Goal: Communication & Community: Answer question/provide support

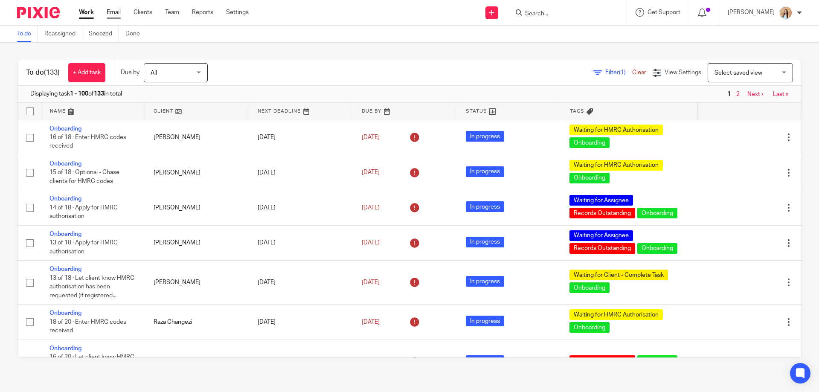
click at [110, 15] on link "Email" at bounding box center [114, 12] width 14 height 9
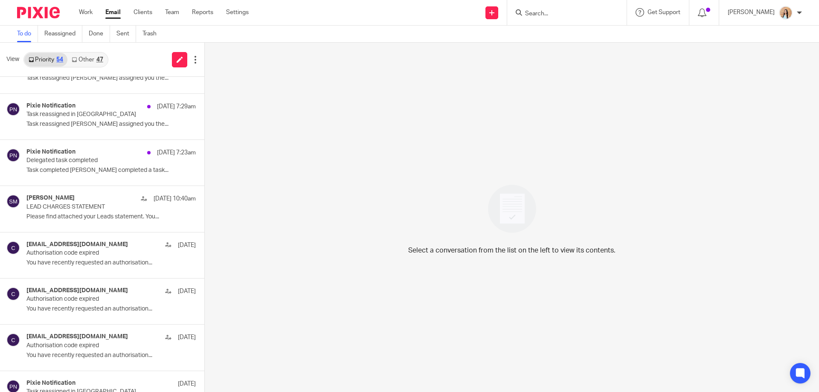
scroll to position [311, 0]
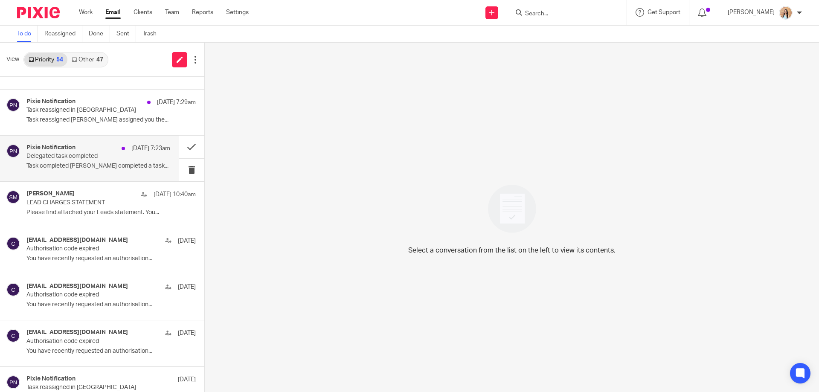
click at [87, 153] on p "Delegated task completed" at bounding box center [83, 156] width 115 height 7
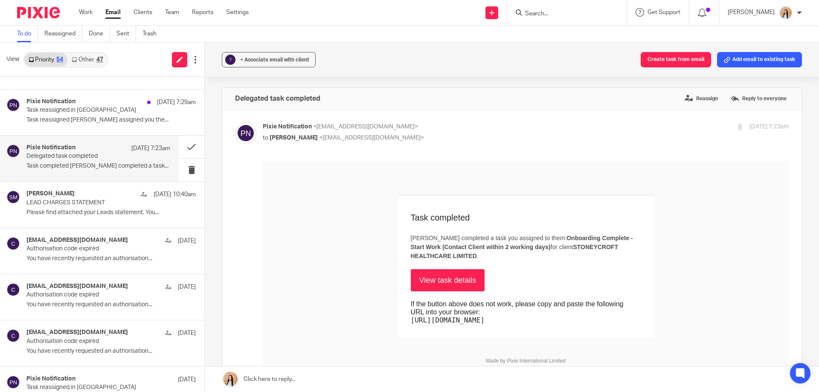
scroll to position [0, 0]
click at [184, 144] on button at bounding box center [192, 147] width 26 height 23
click at [70, 119] on p "Task reassigned Jaz Grewal assigned you the..." at bounding box center [98, 119] width 144 height 7
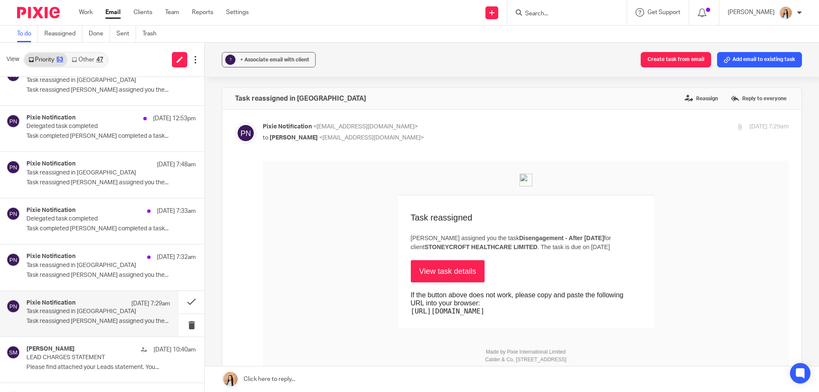
scroll to position [108, 0]
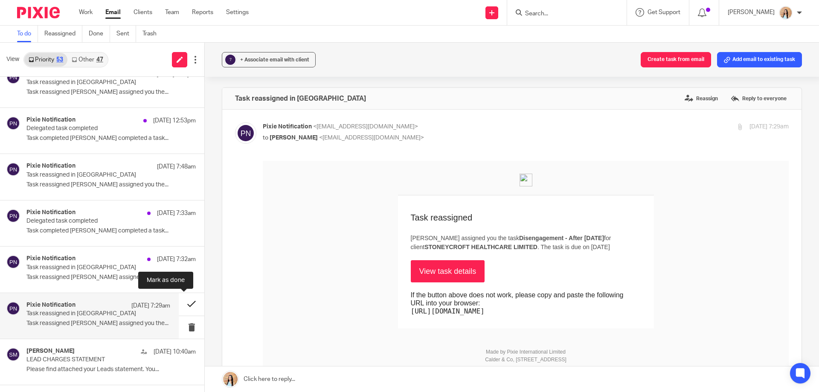
click at [187, 301] on button at bounding box center [192, 304] width 26 height 23
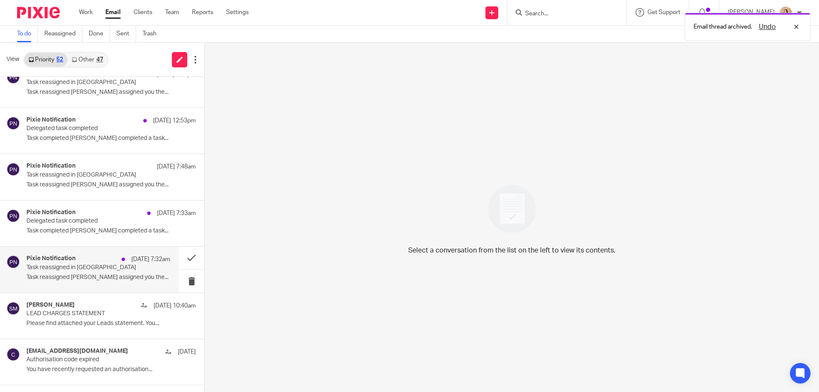
click at [85, 264] on p "Task reassigned in Pixie" at bounding box center [83, 267] width 115 height 7
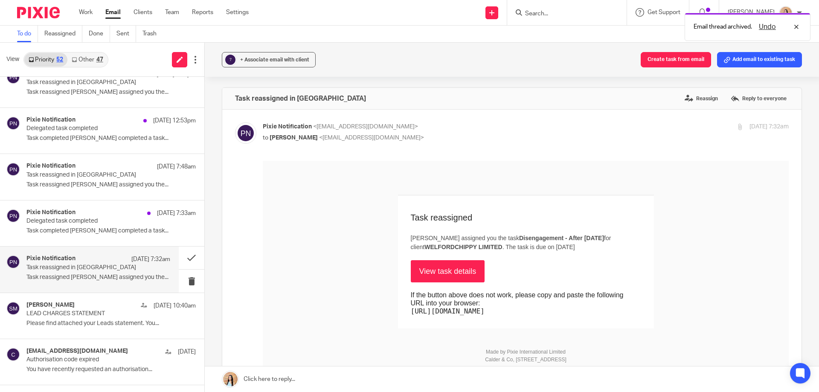
scroll to position [0, 0]
click at [179, 256] on button at bounding box center [192, 258] width 26 height 23
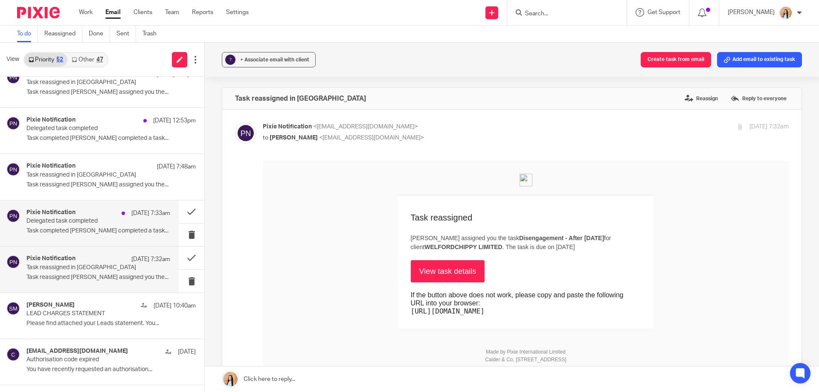
click at [94, 218] on p "Delegated task completed" at bounding box center [83, 221] width 115 height 7
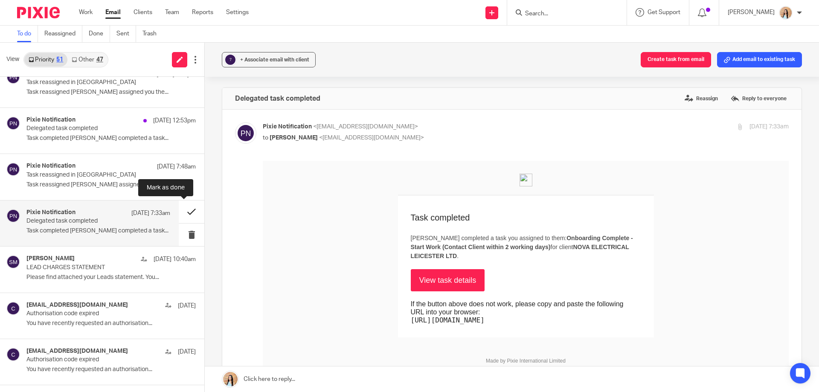
click at [185, 210] on button at bounding box center [192, 212] width 26 height 23
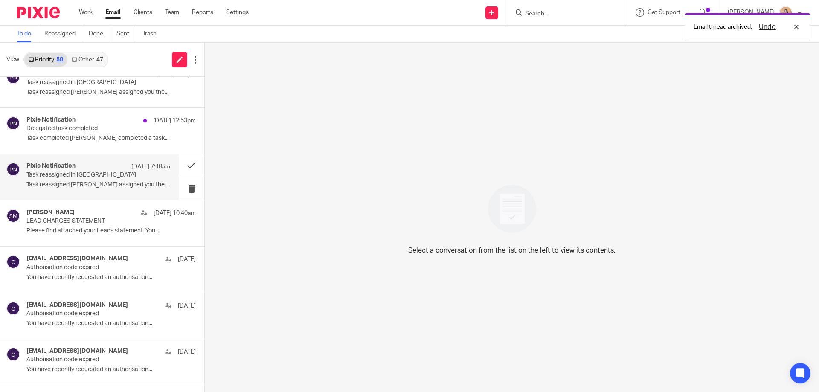
click at [86, 182] on p "Task reassigned Jaz Grewal assigned you the..." at bounding box center [98, 184] width 144 height 7
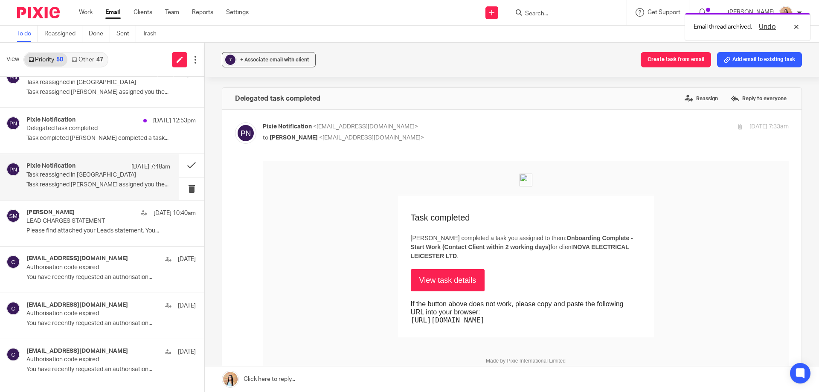
scroll to position [22, 0]
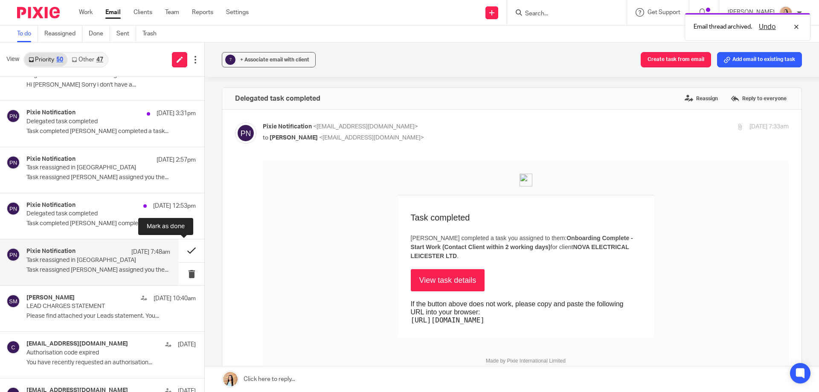
click at [181, 249] on button at bounding box center [192, 250] width 26 height 23
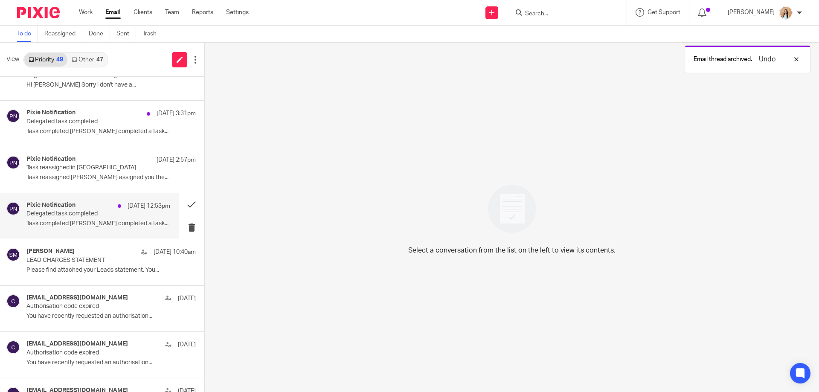
click at [100, 224] on p "Task completed Mason Graves completed a task..." at bounding box center [98, 223] width 144 height 7
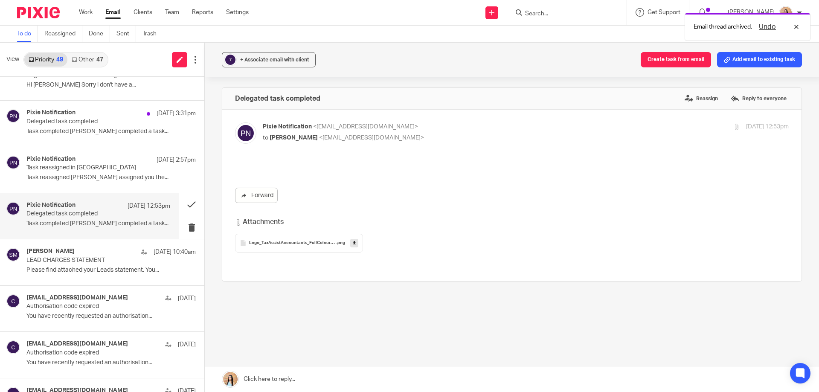
scroll to position [0, 0]
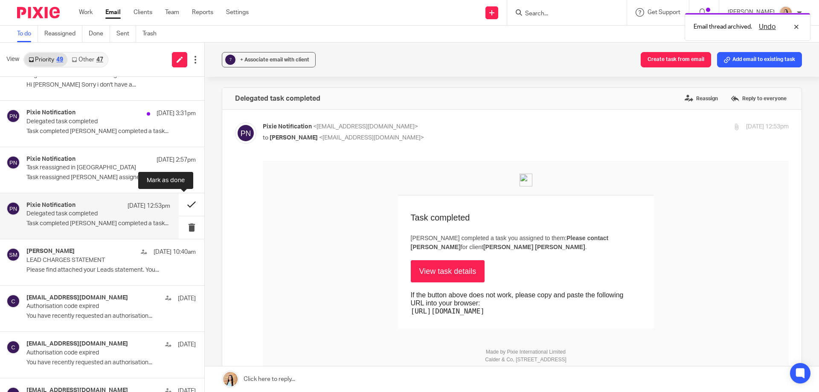
click at [185, 202] on button at bounding box center [192, 204] width 26 height 23
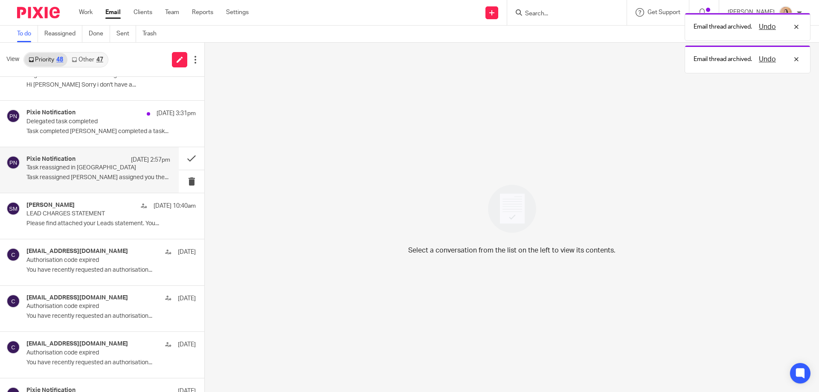
click at [81, 163] on div "Pixie Notification 20 Aug 2:57pm" at bounding box center [98, 160] width 144 height 9
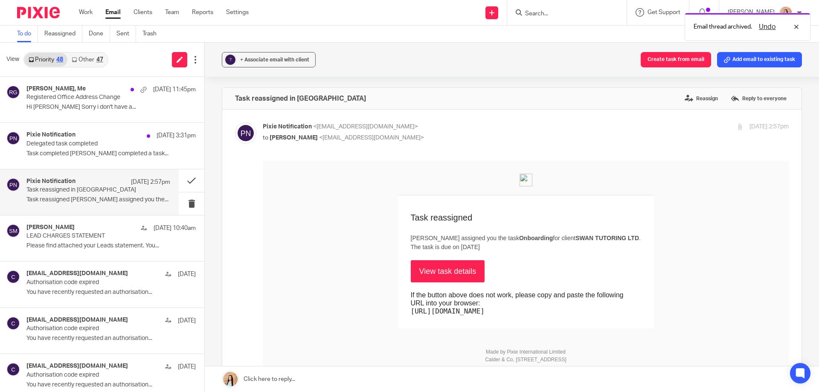
click at [436, 268] on link "View task details" at bounding box center [448, 271] width 74 height 22
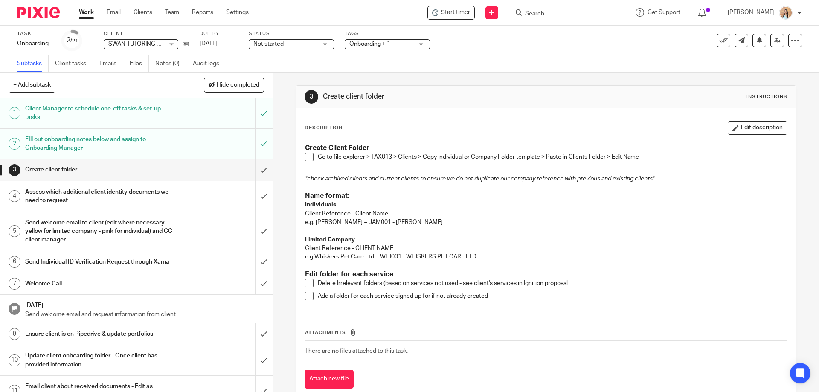
click at [213, 139] on div "FIll out onboarding notes below and assign to Onboarding Manager" at bounding box center [135, 144] width 221 height 22
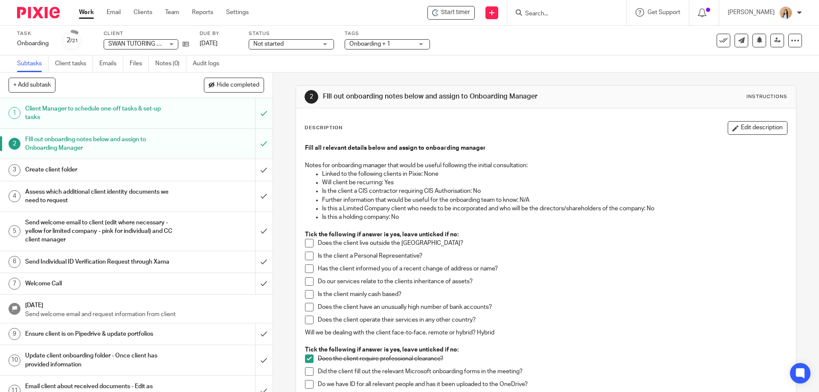
scroll to position [43, 0]
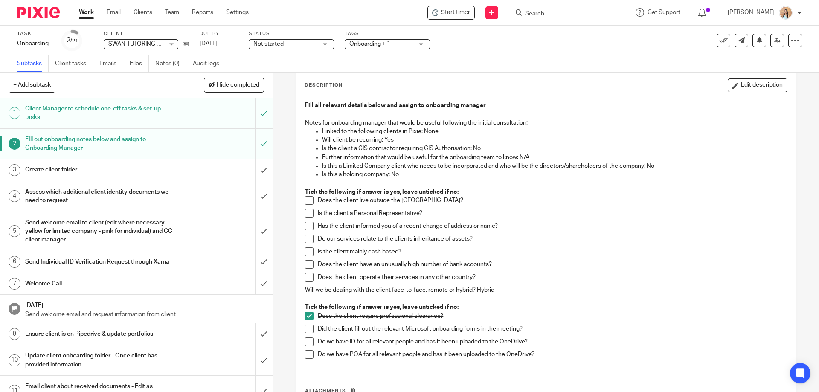
click at [200, 166] on div "Create client folder" at bounding box center [135, 169] width 221 height 13
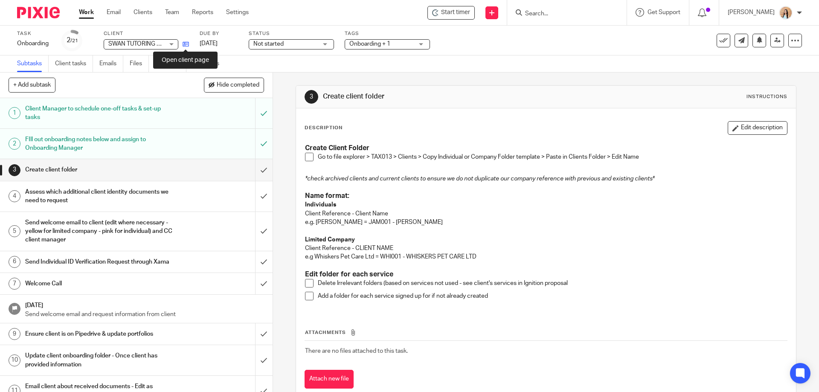
click at [186, 41] on icon at bounding box center [186, 44] width 6 height 6
click at [307, 156] on span at bounding box center [309, 157] width 9 height 9
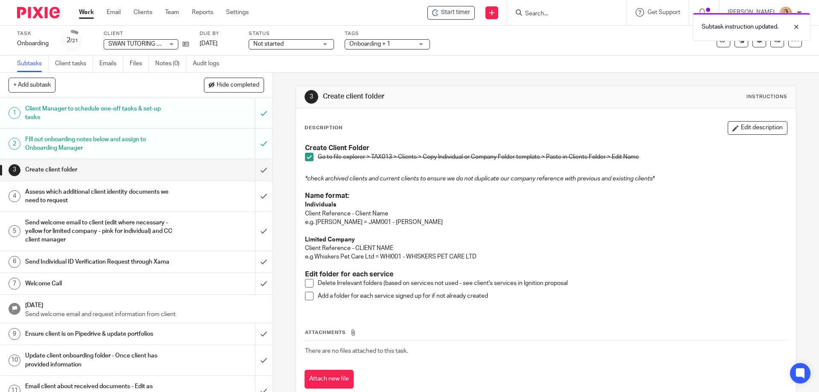
drag, startPoint x: 307, startPoint y: 283, endPoint x: 307, endPoint y: 293, distance: 9.4
click at [307, 283] on span at bounding box center [309, 283] width 9 height 9
drag, startPoint x: 307, startPoint y: 293, endPoint x: 299, endPoint y: 268, distance: 26.4
click at [307, 293] on span at bounding box center [309, 296] width 9 height 9
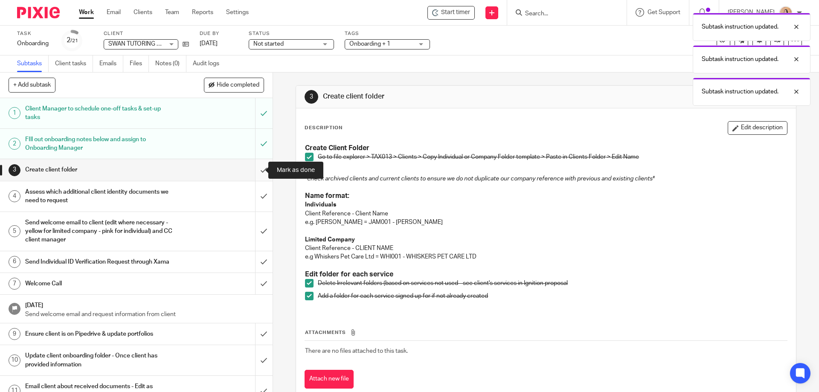
click at [253, 169] on input "submit" at bounding box center [136, 169] width 273 height 21
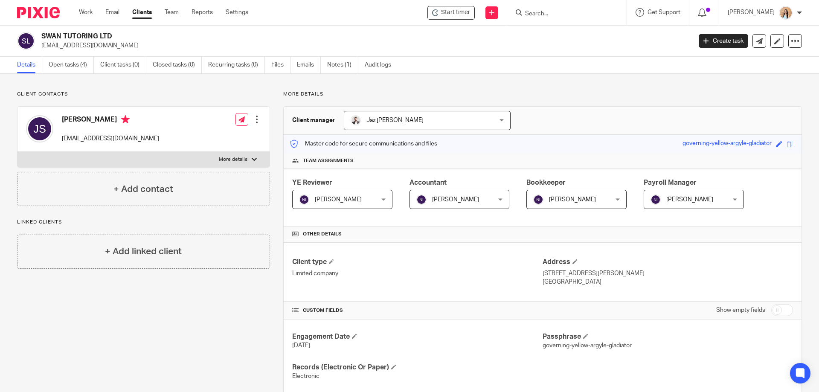
click at [94, 34] on h2 "SWAN TUTORING LTD" at bounding box center [299, 36] width 516 height 9
copy div "SWAN TUTORING LTD"
click at [576, 11] on input "Search" at bounding box center [562, 14] width 77 height 8
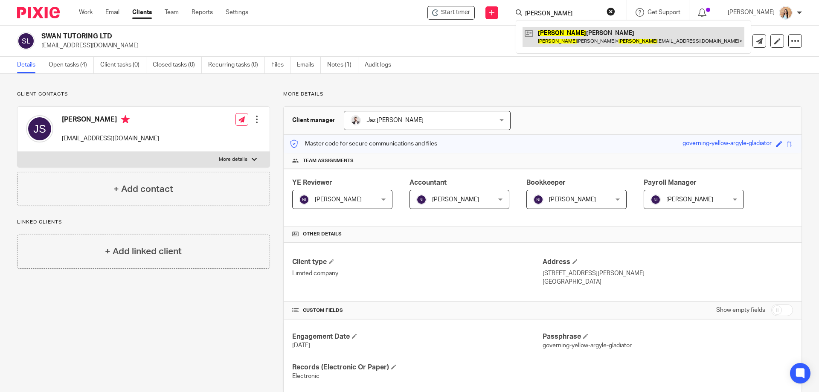
type input "sabrina"
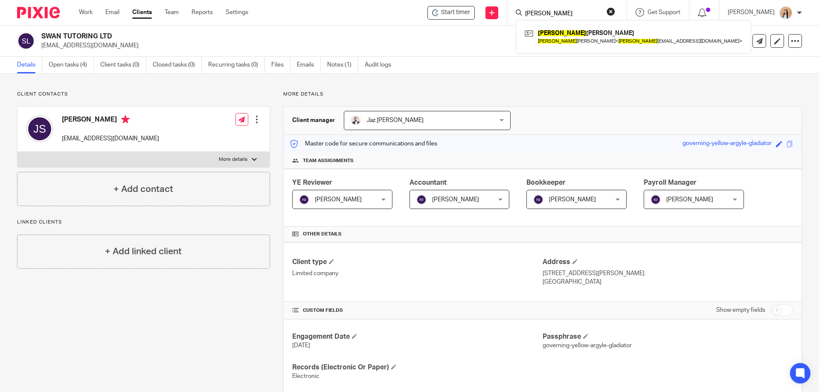
click at [426, 86] on div "Client contacts Josh Swan swantutoringonline@gmail.com Edit contact Create clie…" at bounding box center [409, 323] width 819 height 498
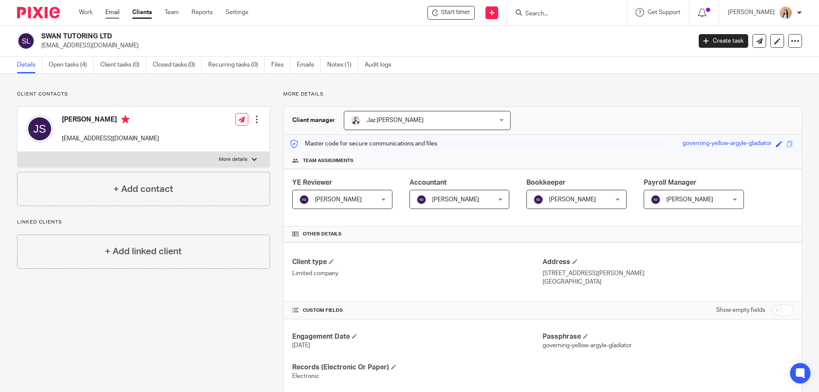
click at [112, 11] on link "Email" at bounding box center [112, 12] width 14 height 9
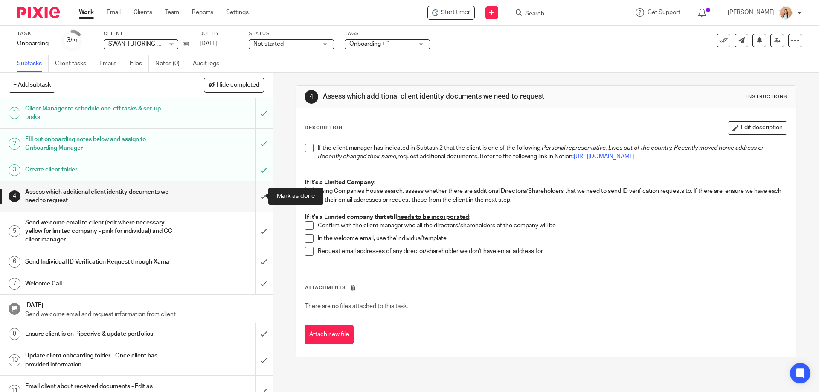
click at [259, 196] on input "submit" at bounding box center [136, 196] width 273 height 30
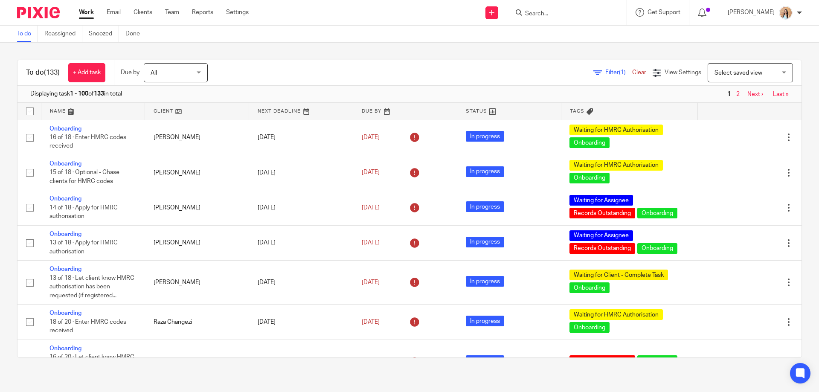
click at [569, 13] on input "Search" at bounding box center [562, 14] width 77 height 8
type input "muh"
click at [587, 32] on link at bounding box center [600, 37] width 154 height 20
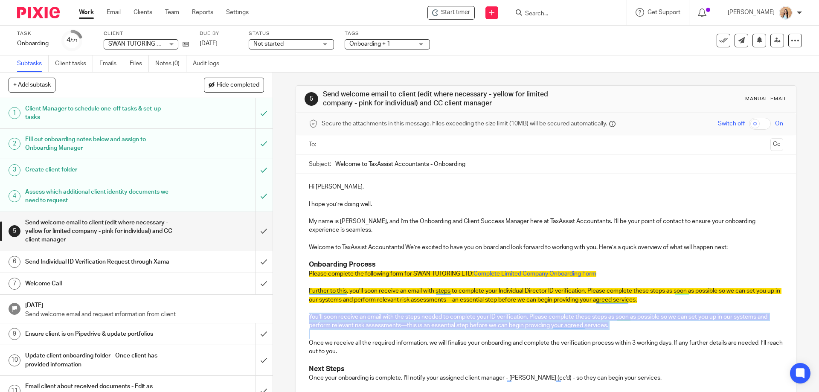
drag, startPoint x: 305, startPoint y: 314, endPoint x: 647, endPoint y: 331, distance: 342.6
click at [647, 331] on div "Hi Josh, I hope you’re doing well. My name is Raj, and I’m the Onboarding and C…" at bounding box center [546, 298] width 500 height 249
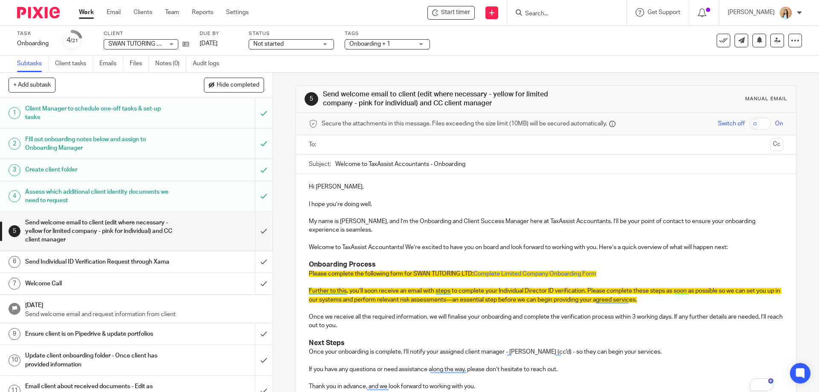
click at [608, 273] on p "Please complete the following form for SWAN TUTORING LTD: Complete Limited Comp…" at bounding box center [546, 274] width 474 height 9
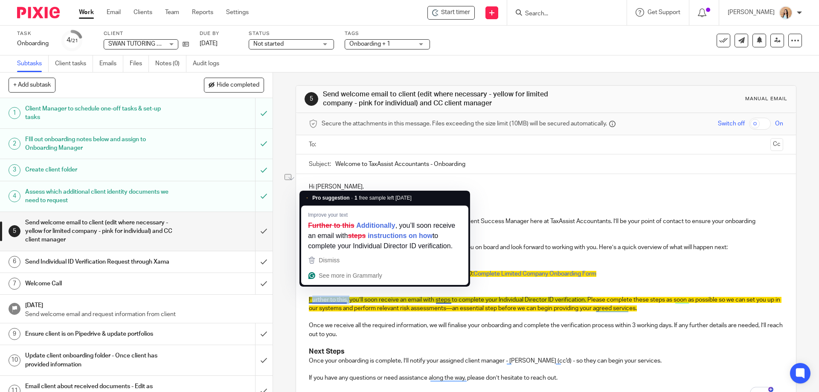
drag, startPoint x: 347, startPoint y: 301, endPoint x: 307, endPoint y: 297, distance: 40.3
click at [308, 297] on html "Work Email Clients Team Reports Settings Work Email Clients Team Reports Settin…" at bounding box center [409, 196] width 819 height 392
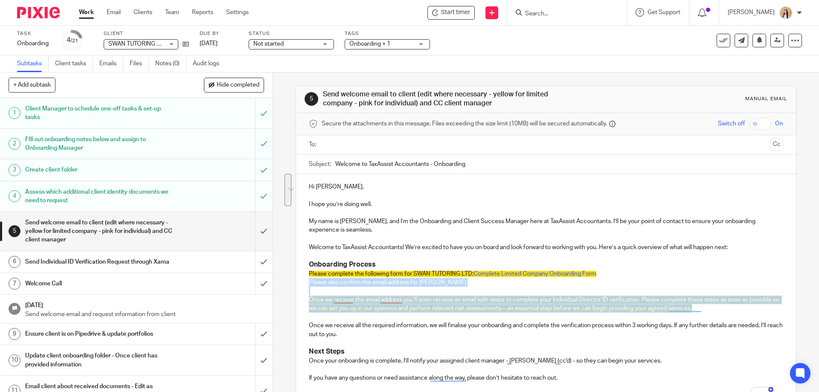
drag, startPoint x: 729, startPoint y: 309, endPoint x: 303, endPoint y: 280, distance: 427.7
click at [303, 280] on div "Hi Josh, I hope you’re doing well. My name is Raj, and I’m the Onboarding and C…" at bounding box center [546, 290] width 500 height 232
copy div "Please also confirm the email address for Aimee Swan Once we recieve the email …"
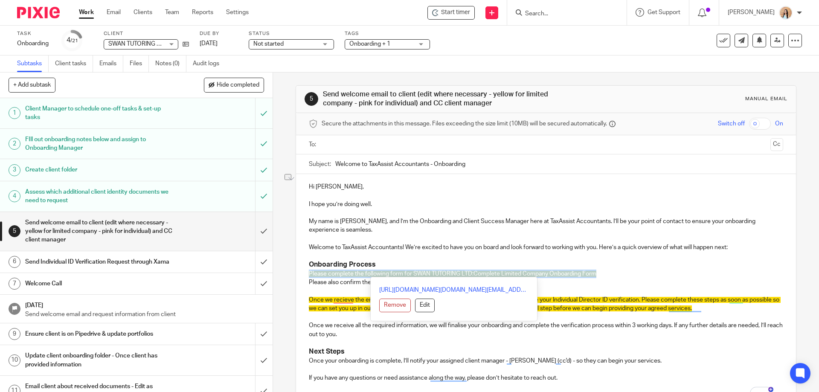
drag, startPoint x: 452, startPoint y: 279, endPoint x: 296, endPoint y: 274, distance: 156.3
click at [296, 274] on div "Secure the attachments in this message. Files exceeding the size limit (10MB) w…" at bounding box center [546, 291] width 500 height 356
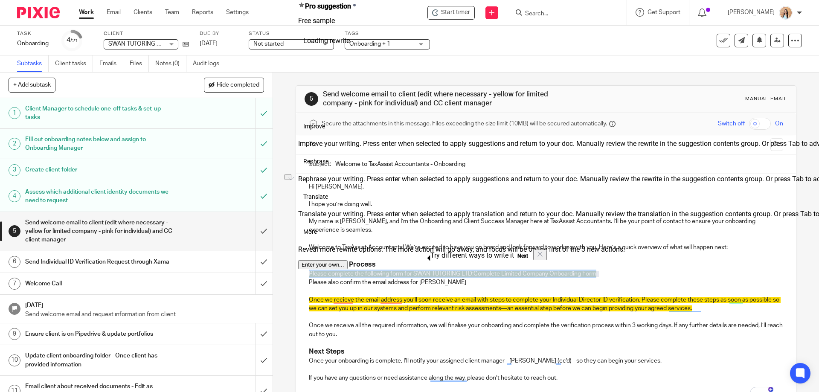
scroll to position [90, 0]
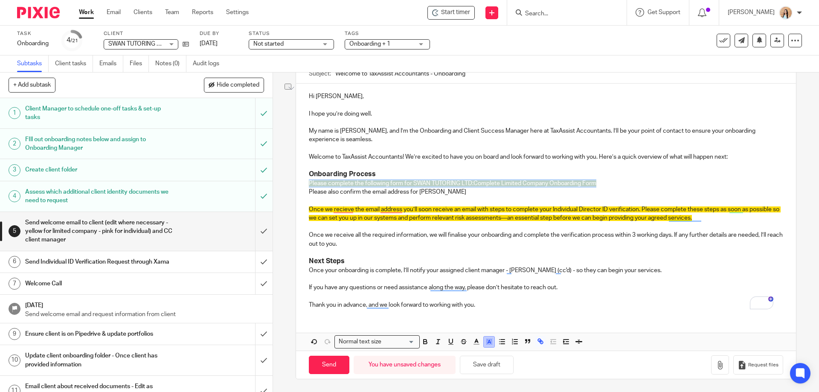
click at [489, 345] on rect "button" at bounding box center [489, 345] width 0 height 0
click at [468, 353] on li "color:#FFFFFF" at bounding box center [470, 353] width 6 height 6
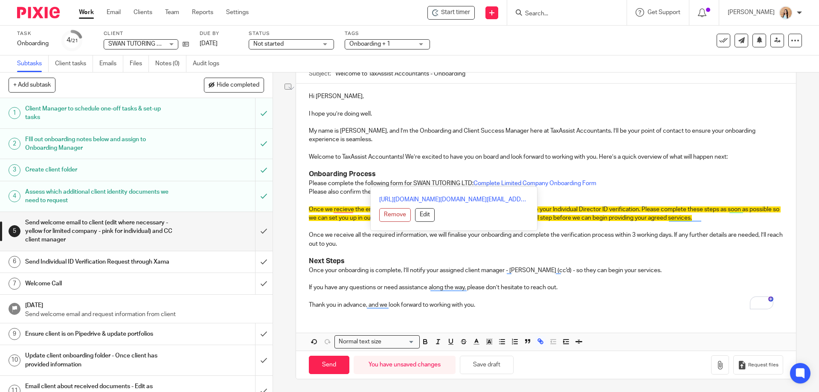
click at [554, 168] on p "To enrich screen reader interactions, please activate Accessibility in Grammarl…" at bounding box center [546, 165] width 474 height 9
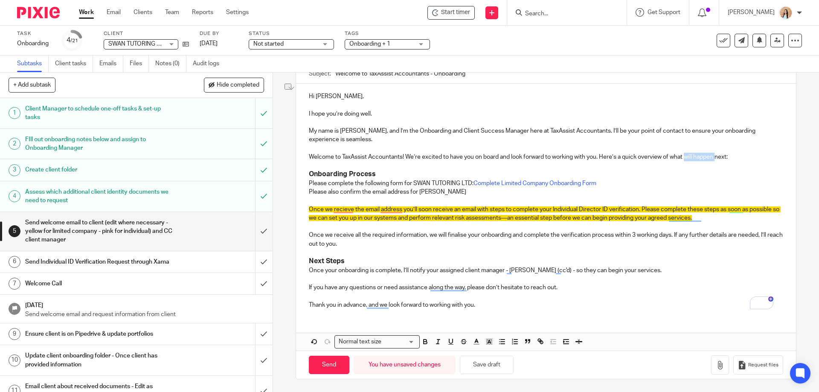
drag, startPoint x: 687, startPoint y: 157, endPoint x: 716, endPoint y: 157, distance: 28.6
click at [716, 157] on p "Welcome to TaxAssist Accountants! We’re excited to have you on board and look f…" at bounding box center [546, 157] width 474 height 9
drag, startPoint x: 715, startPoint y: 157, endPoint x: 687, endPoint y: 156, distance: 28.2
click at [687, 156] on p "Welcome to TaxAssist Accountants! We’re excited to have you on board and look f…" at bounding box center [546, 157] width 474 height 9
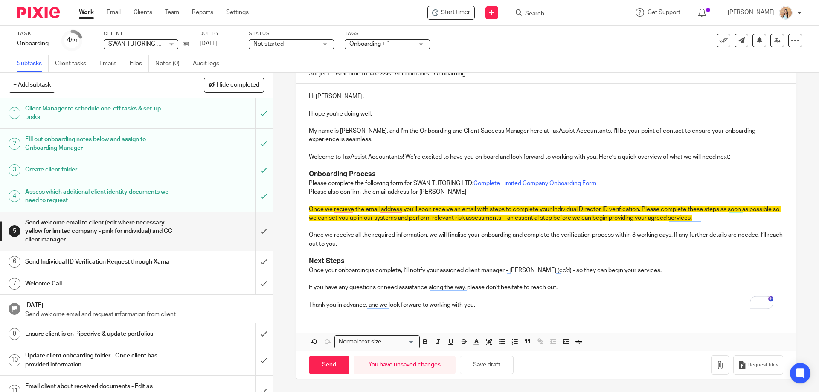
click at [304, 183] on div "Hi Josh, I hope you’re doing well. My name is Raj, and I’m the Onboarding and C…" at bounding box center [546, 200] width 500 height 232
click at [303, 192] on div "Hi Josh, I hope you’re doing well. My name is Raj, and I’m the Onboarding and C…" at bounding box center [546, 200] width 500 height 232
click at [411, 227] on p "To enrich screen reader interactions, please activate Accessibility in Grammarl…" at bounding box center [546, 226] width 474 height 9
click at [436, 227] on p "To enrich screen reader interactions, please activate Accessibility in Grammarl…" at bounding box center [546, 226] width 474 height 9
drag, startPoint x: 432, startPoint y: 210, endPoint x: 418, endPoint y: 211, distance: 13.7
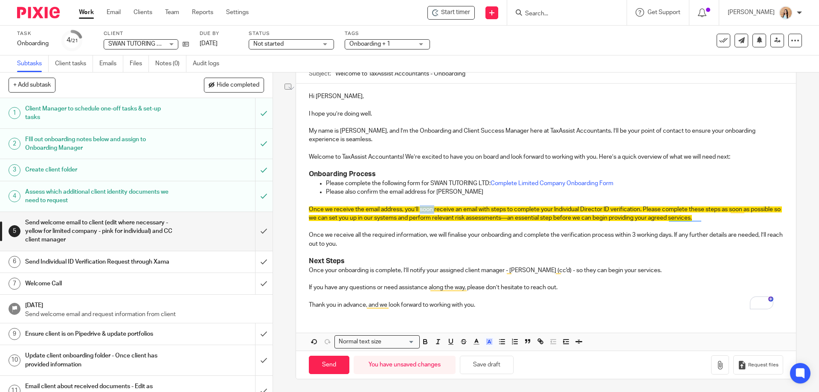
click at [418, 211] on span "Once we receive the email address, you’ll soon receive an email with steps to c…" at bounding box center [545, 214] width 473 height 15
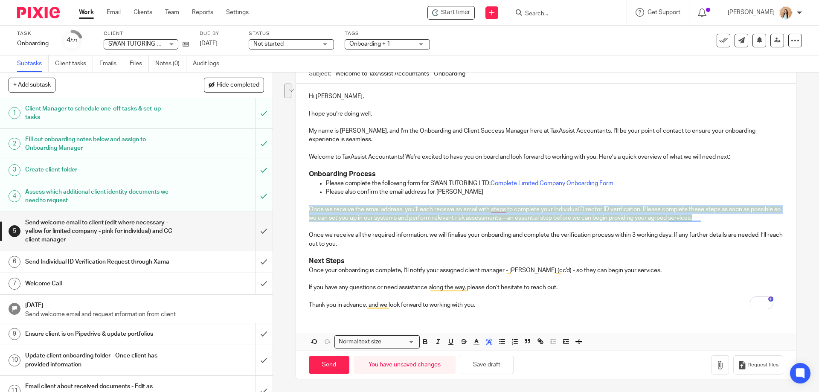
drag, startPoint x: 728, startPoint y: 217, endPoint x: 297, endPoint y: 211, distance: 430.6
click at [297, 211] on div "Hi Josh, I hope you’re doing well. My name is Raj, and I’m the Onboarding and C…" at bounding box center [546, 200] width 500 height 232
click at [488, 343] on line "button" at bounding box center [489, 343] width 2 height 0
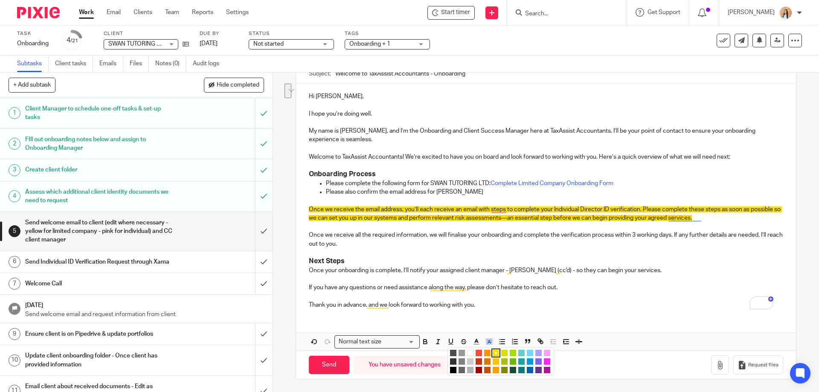
click at [470, 354] on li "color:#FFFFFF" at bounding box center [470, 353] width 6 height 6
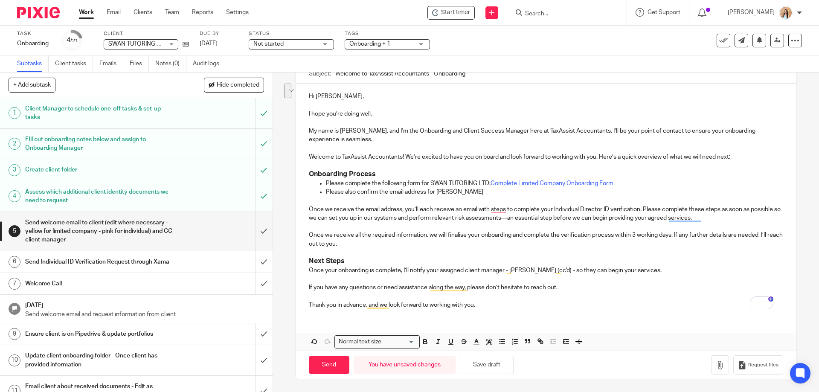
click at [511, 254] on p "To enrich screen reader interactions, please activate Accessibility in Grammarl…" at bounding box center [546, 252] width 474 height 9
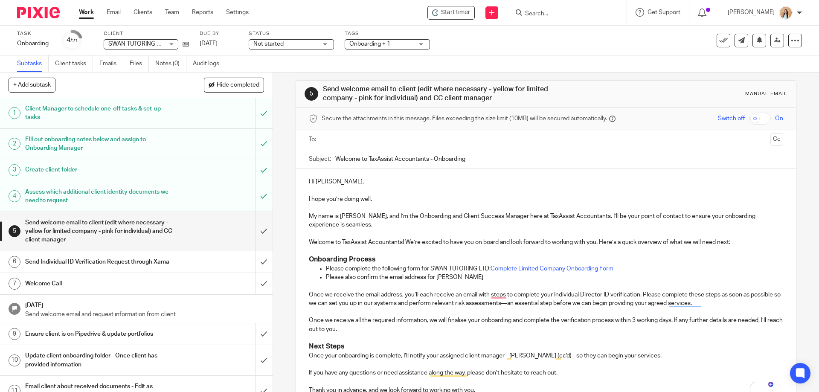
click at [362, 140] on input "text" at bounding box center [546, 140] width 442 height 10
click at [771, 138] on button "Cc" at bounding box center [777, 140] width 13 height 13
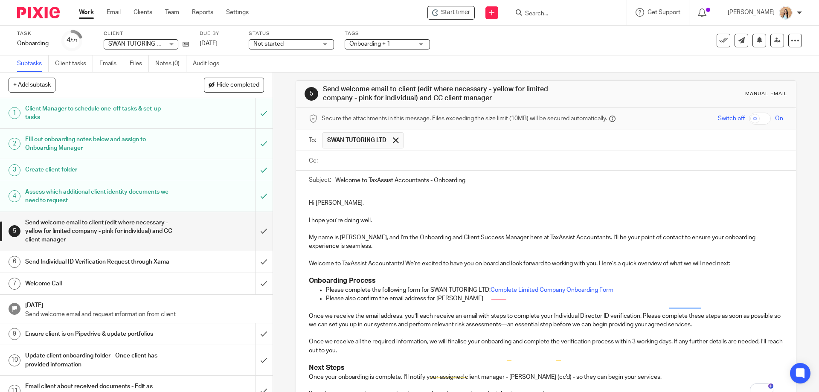
click at [346, 164] on input "text" at bounding box center [552, 161] width 455 height 10
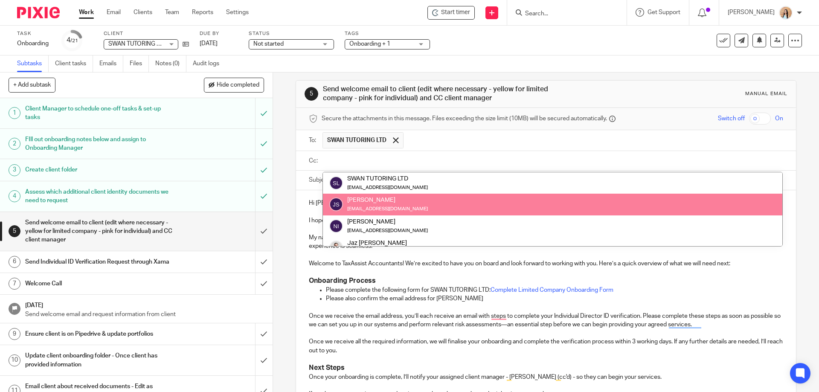
scroll to position [43, 0]
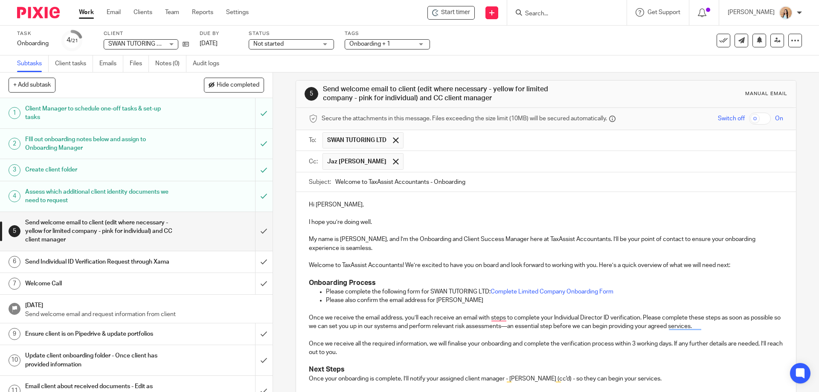
click at [289, 202] on div "5 Send welcome email to client (edit where necessary - yellow for limited compa…" at bounding box center [546, 233] width 546 height 320
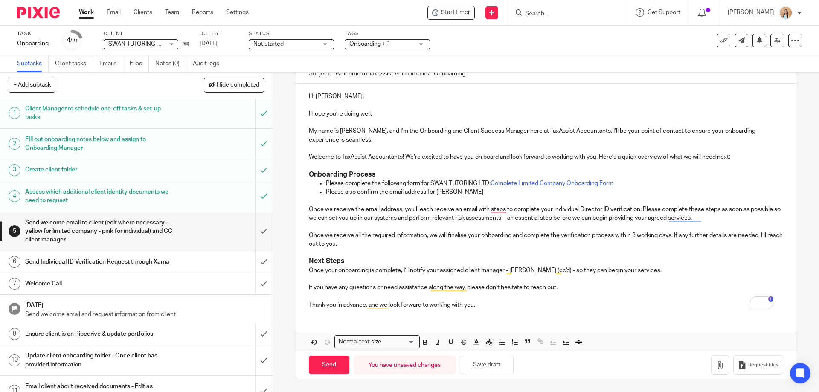
click at [356, 210] on p "Once we receive the email address, you’ll each receive an email with steps to c…" at bounding box center [546, 213] width 474 height 17
click at [393, 238] on p "Once we receive all the required information, we will finalise your onboarding …" at bounding box center [546, 239] width 474 height 17
click at [534, 218] on p "Once we receive Aimee's email address, you’ll each receive an email with steps …" at bounding box center [546, 213] width 474 height 17
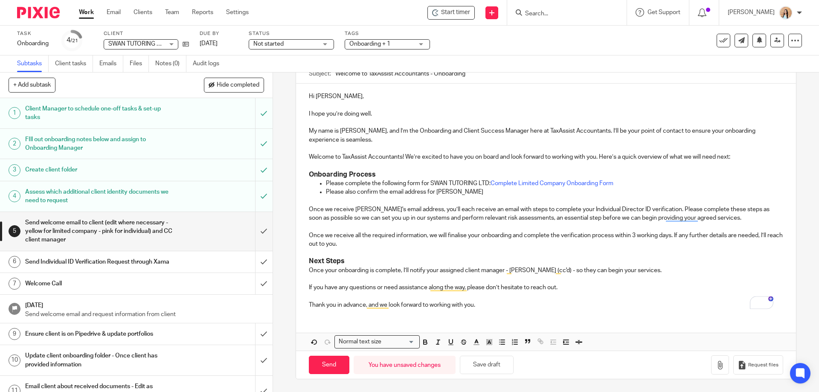
click at [544, 247] on p "Once we receive all the required information, we will finalise your onboarding …" at bounding box center [546, 239] width 474 height 17
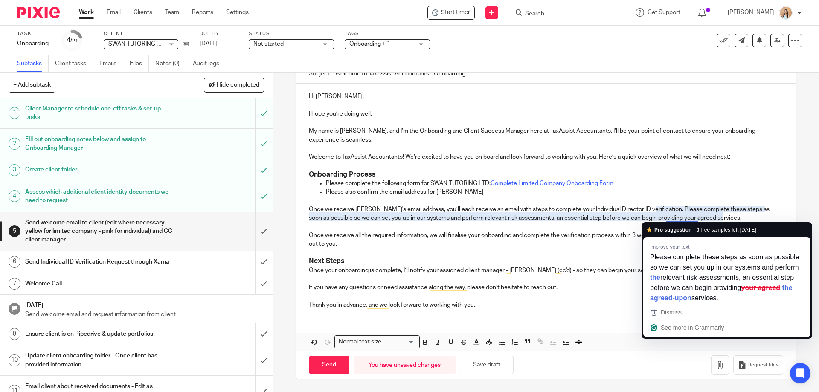
click at [560, 255] on p "To enrich screen reader interactions, please activate Accessibility in Grammarl…" at bounding box center [546, 252] width 474 height 9
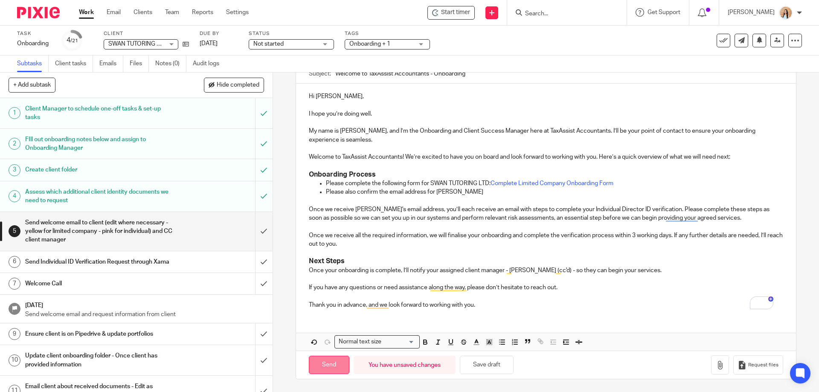
click at [340, 362] on input "Send" at bounding box center [329, 365] width 41 height 18
type input "Sent"
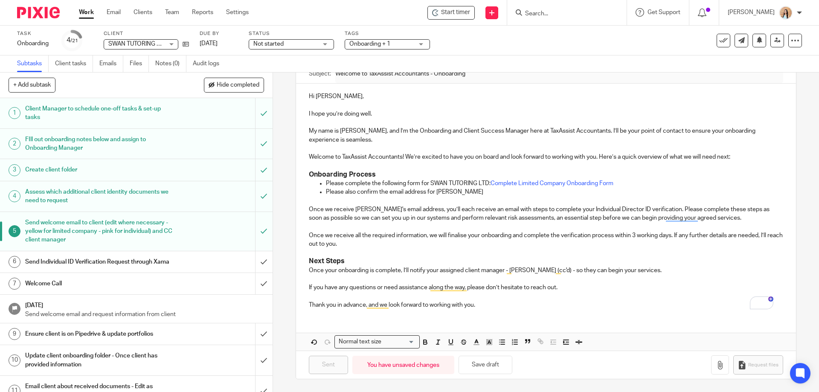
click at [282, 128] on div "5 Send welcome email to client (edit where necessary - yellow for limited compa…" at bounding box center [546, 233] width 546 height 320
click at [564, 6] on div at bounding box center [566, 12] width 119 height 25
click at [564, 15] on input "Search" at bounding box center [562, 14] width 77 height 8
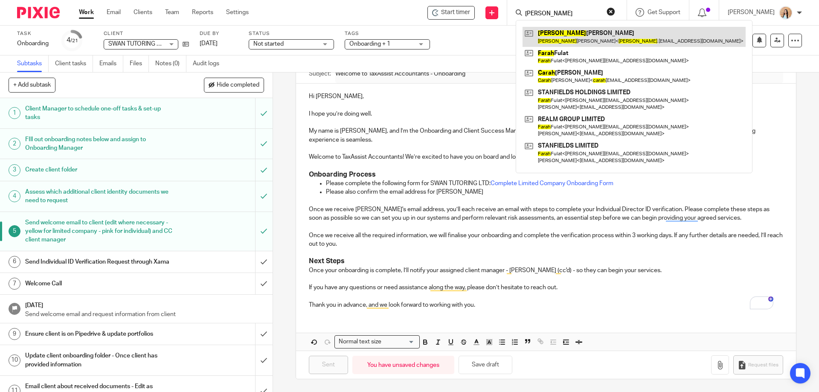
type input "sarah"
click at [572, 35] on link at bounding box center [634, 37] width 223 height 20
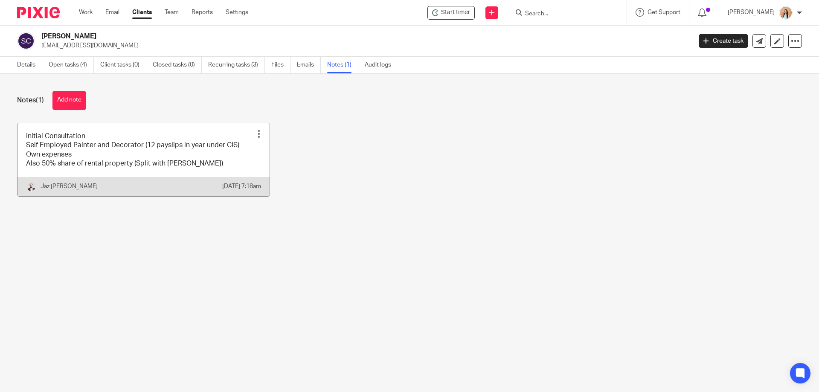
click at [233, 172] on link at bounding box center [143, 159] width 252 height 73
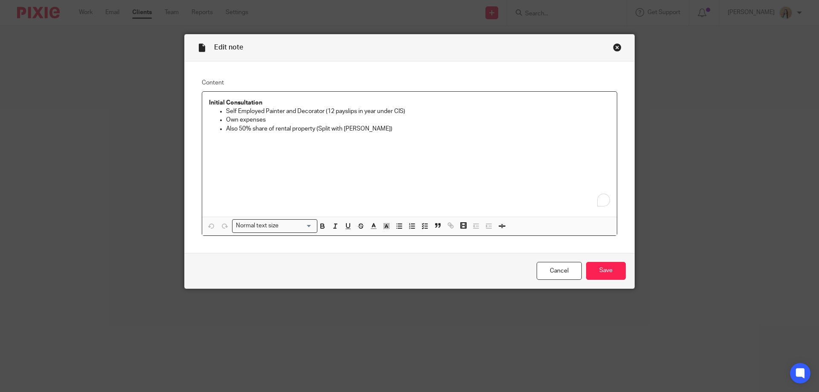
click at [613, 46] on div "Close this dialog window" at bounding box center [617, 47] width 9 height 9
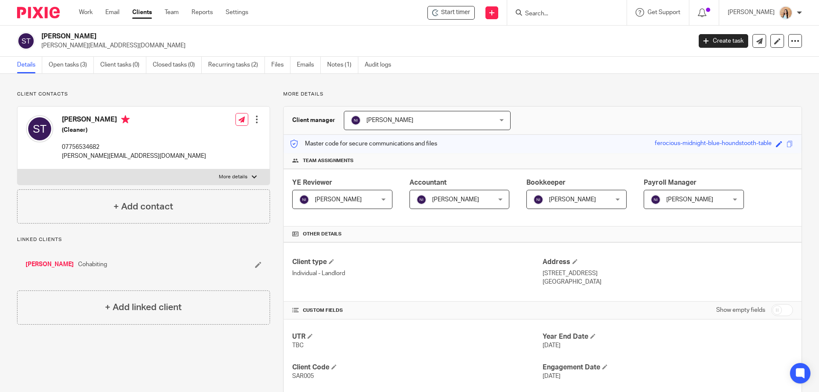
click at [244, 181] on label "More details" at bounding box center [143, 176] width 252 height 15
click at [17, 169] on input "More details" at bounding box center [17, 169] width 0 height 0
checkbox input "true"
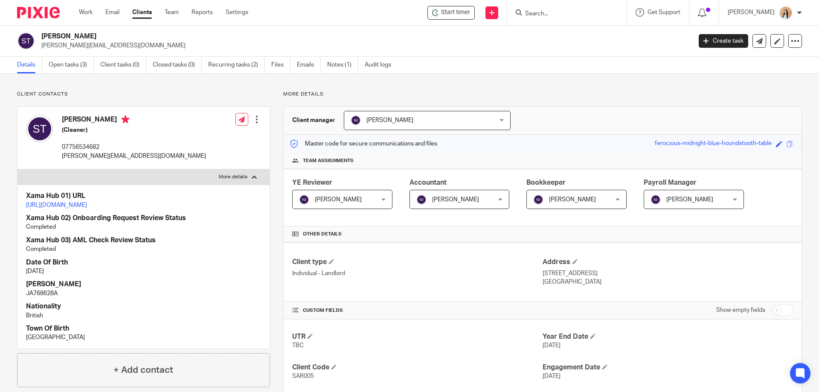
click at [38, 298] on p "JA768628A" at bounding box center [143, 293] width 235 height 9
copy p "JA768628A"
drag, startPoint x: 617, startPoint y: 283, endPoint x: 639, endPoint y: 277, distance: 23.3
click at [614, 282] on p "[GEOGRAPHIC_DATA]" at bounding box center [668, 282] width 250 height 9
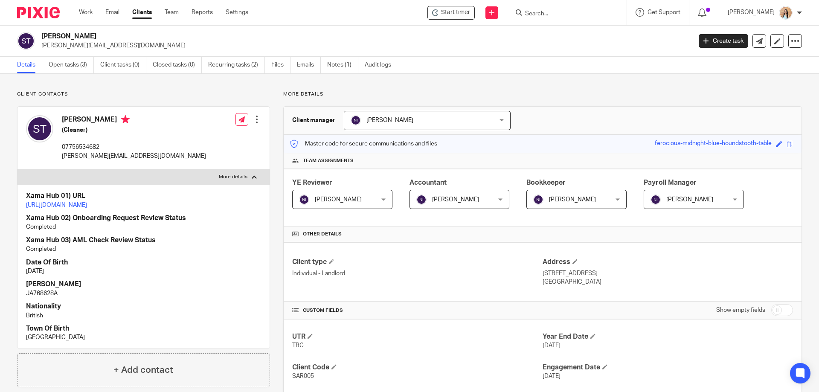
drag, startPoint x: 538, startPoint y: 274, endPoint x: 585, endPoint y: 275, distance: 46.5
click at [585, 275] on p "[STREET_ADDRESS]" at bounding box center [668, 273] width 250 height 9
copy p "[STREET_ADDRESS]"
click at [590, 274] on p "34 Cheshire Road Leicester England LE2 8HE" at bounding box center [668, 273] width 250 height 9
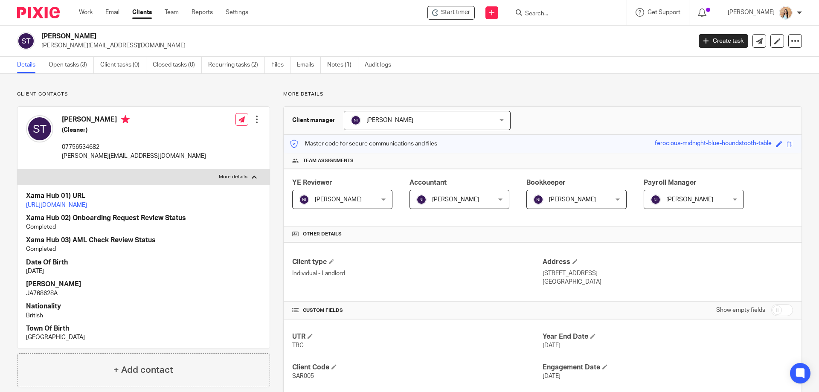
copy p "Leicester"
drag, startPoint x: 672, startPoint y: 274, endPoint x: 637, endPoint y: 275, distance: 34.6
click at [637, 275] on p "34 Cheshire Road Leicester England LE2 8HE" at bounding box center [668, 273] width 250 height 9
copy p "LE2 8HE"
click at [86, 142] on div "Sarah Taylor (Cleaner) 07756534682 sarah.taylor4791@gmail.com" at bounding box center [134, 137] width 144 height 45
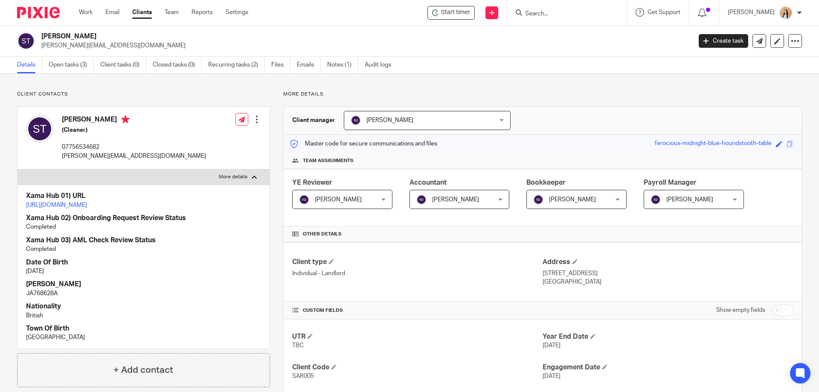
click at [86, 142] on div "Sarah Taylor (Cleaner) 07756534682 sarah.taylor4791@gmail.com" at bounding box center [134, 137] width 144 height 45
click at [80, 148] on p "07756534682" at bounding box center [134, 147] width 144 height 9
click at [91, 158] on p "sarah.taylor4791@gmail.com" at bounding box center [134, 156] width 144 height 9
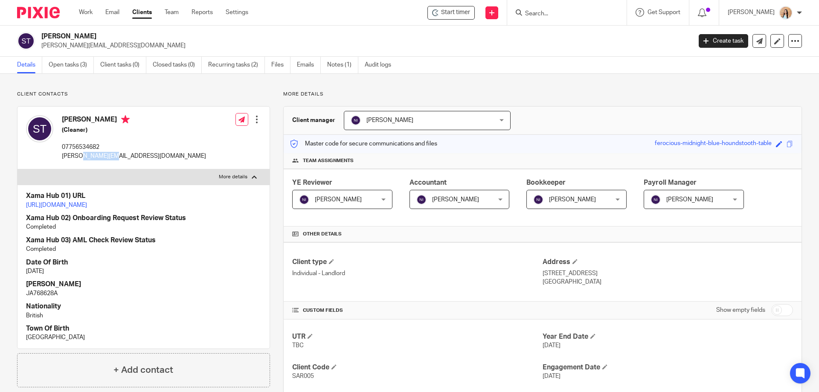
click at [91, 158] on p "sarah.taylor4791@gmail.com" at bounding box center [134, 156] width 144 height 9
copy div "sarah.taylor4791@gmail.com"
click at [276, 258] on div "More details Client manager Naeem Ibrahim Naeem Ibrahim Fatema Topia Jaz Grewal…" at bounding box center [536, 331] width 532 height 480
click at [87, 14] on link "Work" at bounding box center [86, 12] width 14 height 9
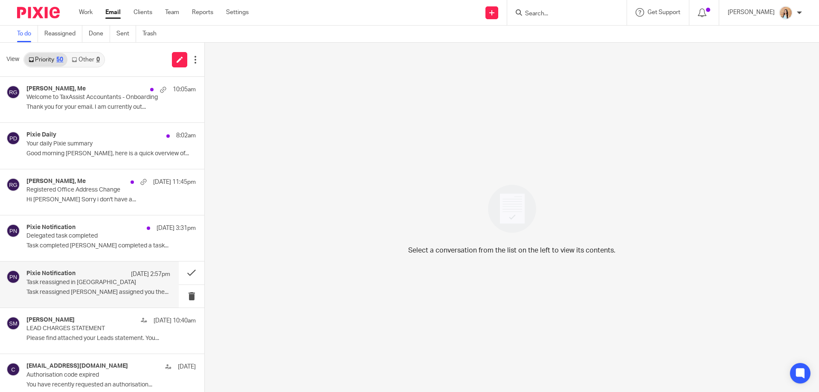
click at [73, 295] on p "Task reassigned [PERSON_NAME] assigned you the..." at bounding box center [98, 292] width 144 height 7
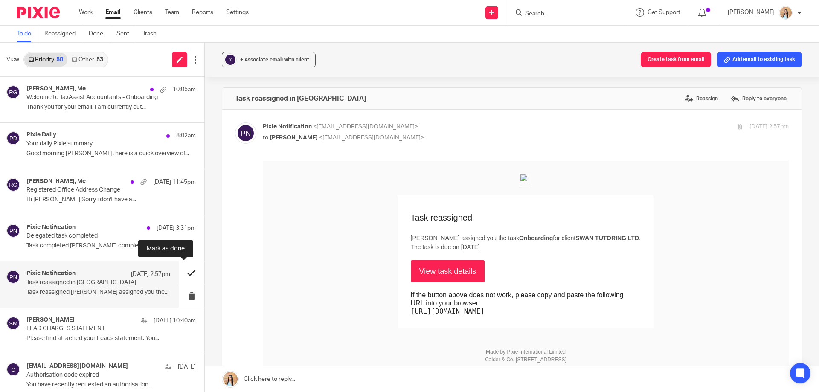
click at [189, 275] on button at bounding box center [192, 273] width 26 height 23
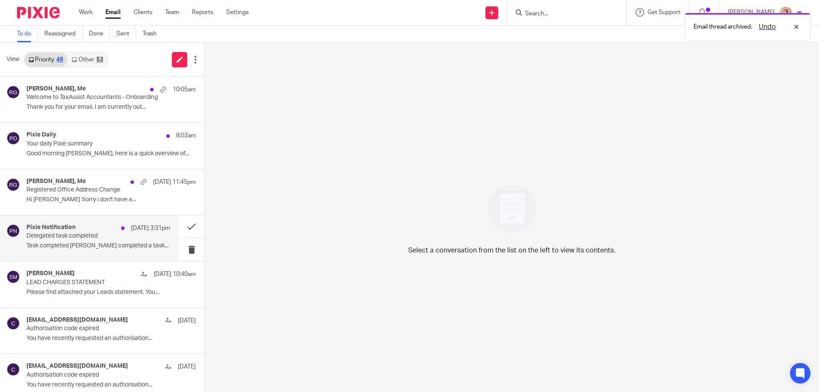
click at [73, 237] on p "Delegated task completed" at bounding box center [83, 236] width 115 height 7
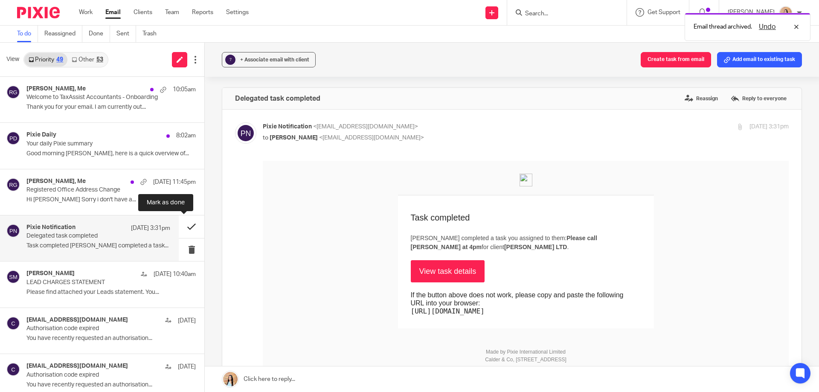
click at [185, 223] on button at bounding box center [192, 226] width 26 height 23
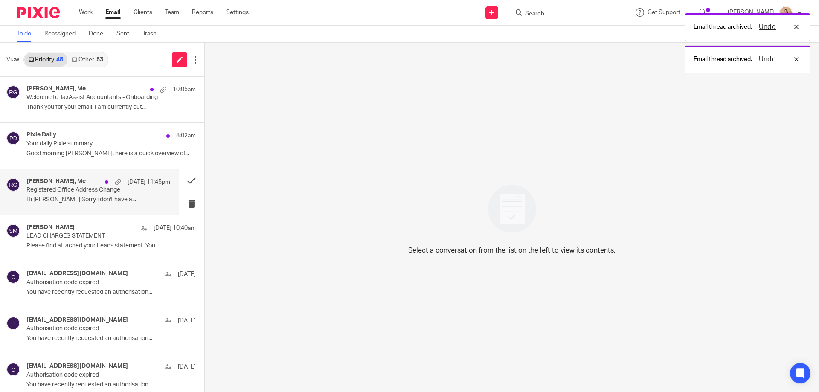
click at [67, 188] on p "Registered Office Address Change" at bounding box center [83, 189] width 115 height 7
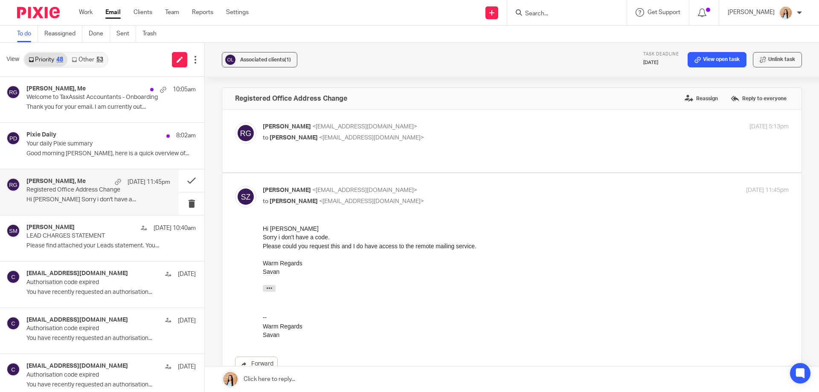
click at [466, 150] on label at bounding box center [511, 141] width 579 height 63
click at [235, 122] on input "checkbox" at bounding box center [235, 122] width 0 height 0
checkbox input "true"
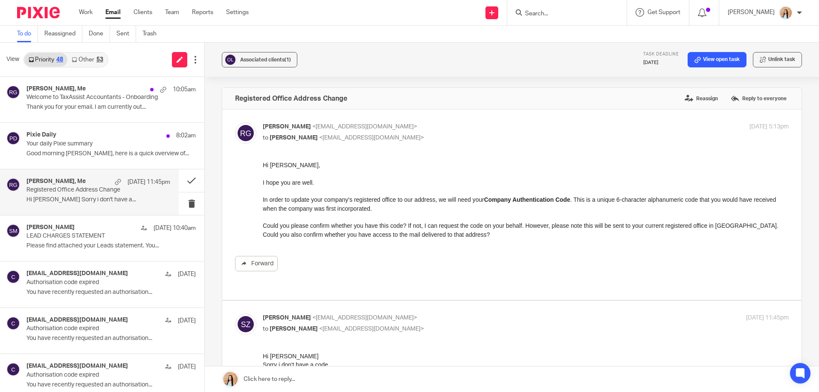
click at [571, 17] on input "Search" at bounding box center [562, 14] width 77 height 8
type input "oro"
drag, startPoint x: 573, startPoint y: 47, endPoint x: 579, endPoint y: 39, distance: 10.9
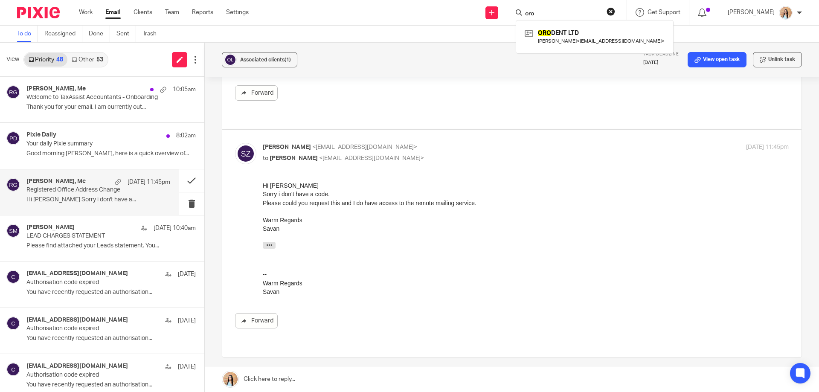
click at [285, 379] on link at bounding box center [512, 380] width 614 height 26
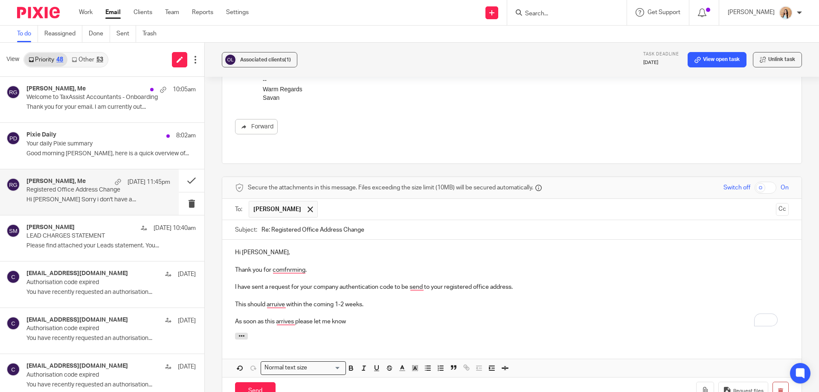
scroll to position [457, 0]
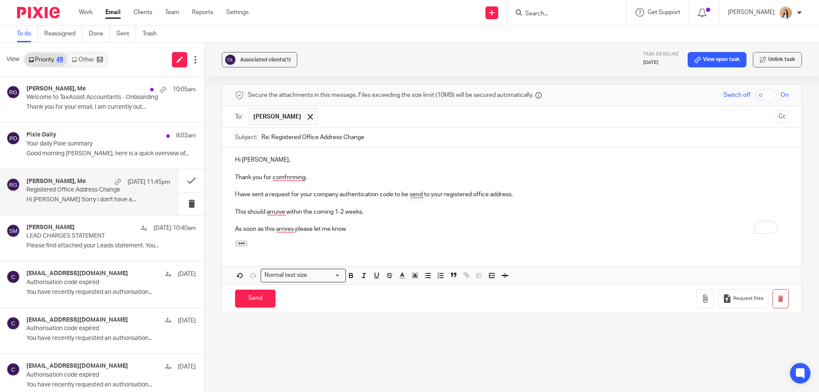
click at [363, 204] on div "Hi Savan, Thank you for comfnrming. I have sent a request for your company auth…" at bounding box center [511, 193] width 579 height 93
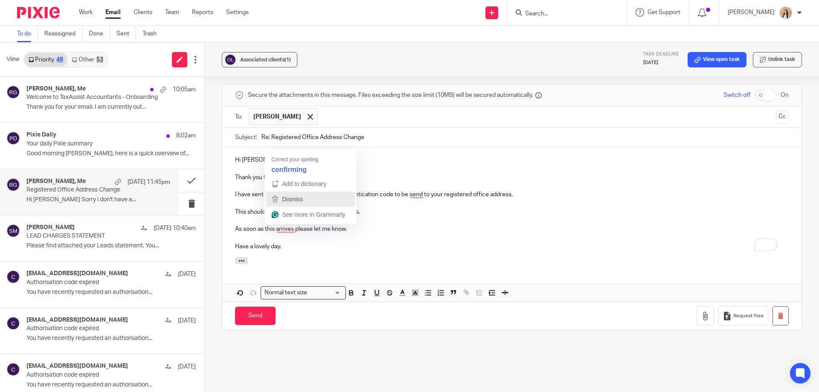
click at [291, 221] on div "See more in Grammarly" at bounding box center [312, 214] width 65 height 13
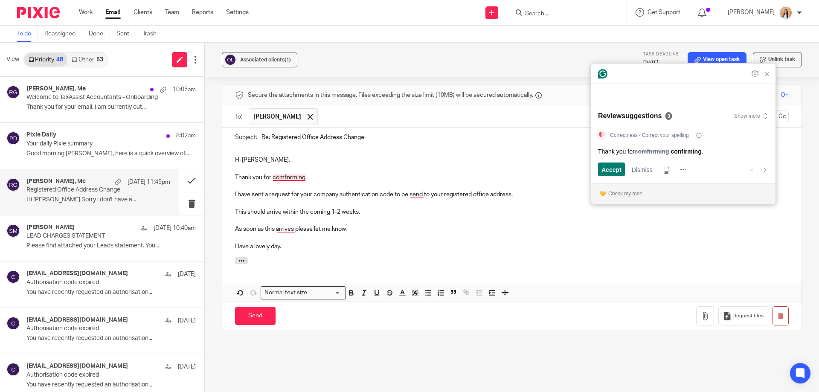
click at [291, 173] on p "Thank you for comfnrming." at bounding box center [512, 177] width 554 height 9
click at [292, 173] on p "Thank you for comfnrming." at bounding box center [512, 177] width 554 height 9
click at [771, 84] on div at bounding box center [683, 74] width 184 height 20
click at [460, 216] on p "To enrich screen reader interactions, please activate Accessibility in Grammarl…" at bounding box center [512, 220] width 554 height 9
click at [767, 77] on icon "Close Grammarly Assistant" at bounding box center [767, 73] width 7 height 7
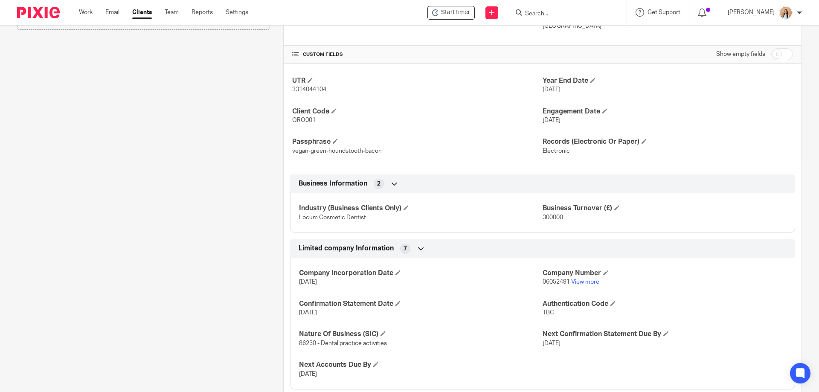
scroll to position [341, 0]
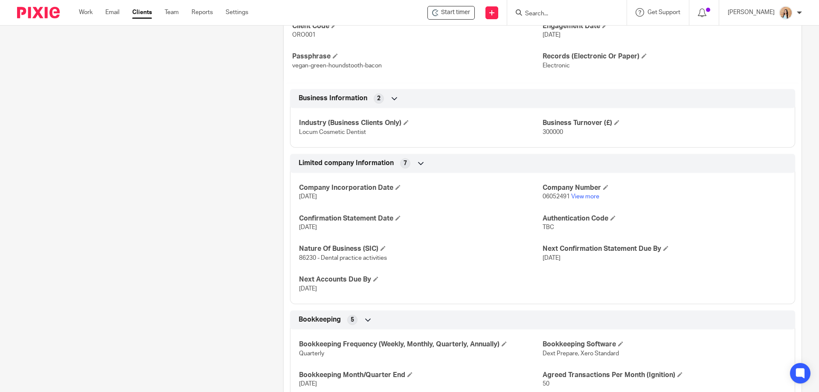
click at [547, 194] on span "06052491" at bounding box center [556, 197] width 27 height 6
copy p "06052491"
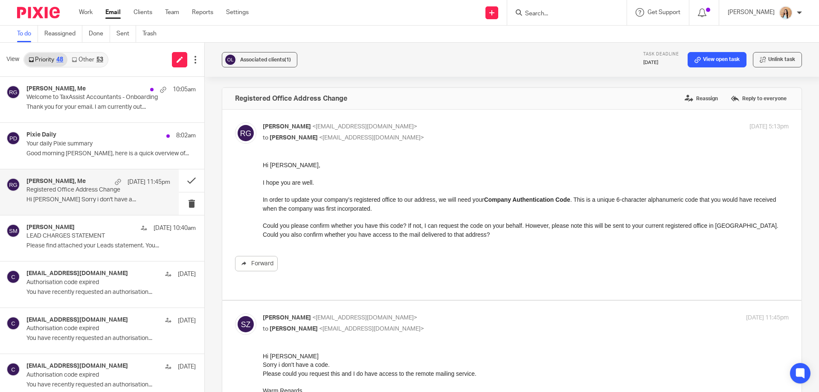
scroll to position [457, 0]
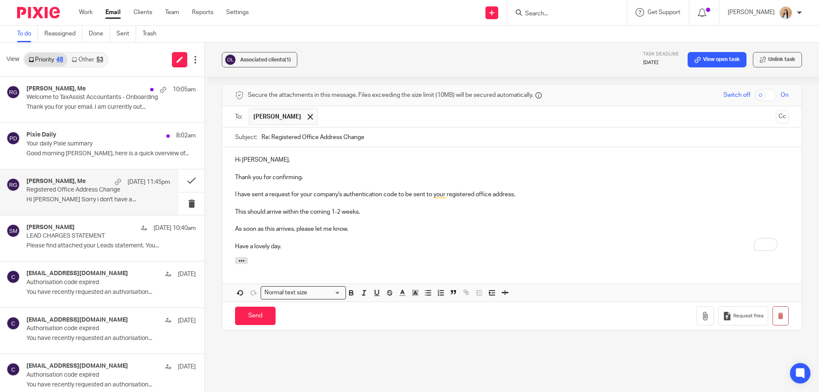
click at [310, 234] on p "To enrich screen reader interactions, please activate Accessibility in Grammarl…" at bounding box center [512, 238] width 554 height 9
click at [293, 242] on p "Have a lovely day." at bounding box center [512, 246] width 554 height 9
click at [317, 242] on p "Have a lovely day." at bounding box center [512, 246] width 554 height 9
click at [284, 242] on p "Have a lovely day." at bounding box center [512, 246] width 554 height 9
drag, startPoint x: 340, startPoint y: 178, endPoint x: 332, endPoint y: 178, distance: 8.1
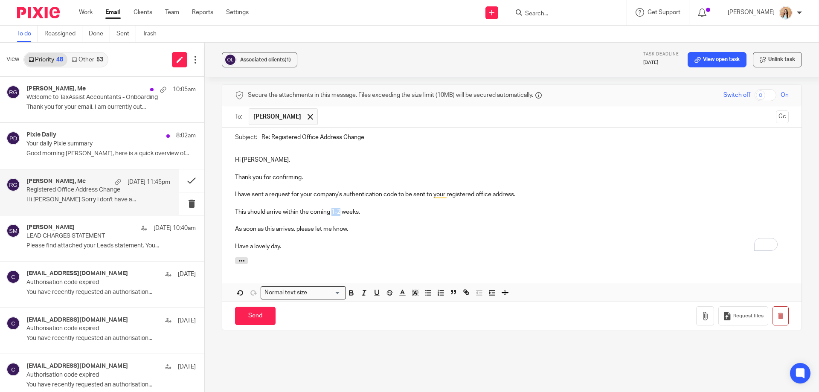
click at [332, 208] on p "This should arrive within the coming 1-2 weeks." at bounding box center [512, 212] width 554 height 9
click at [349, 225] on p "As soon as this arrives, please let me know." at bounding box center [512, 229] width 554 height 9
click at [346, 225] on p "As soon as this arrives, please let me know." at bounding box center [512, 229] width 554 height 9
click at [356, 225] on p "As soon as this arrives, please let me know andI will update our systems." at bounding box center [512, 229] width 554 height 9
click at [359, 225] on p "As soon as this arrives, please let me know andI will update our systems." at bounding box center [512, 229] width 554 height 9
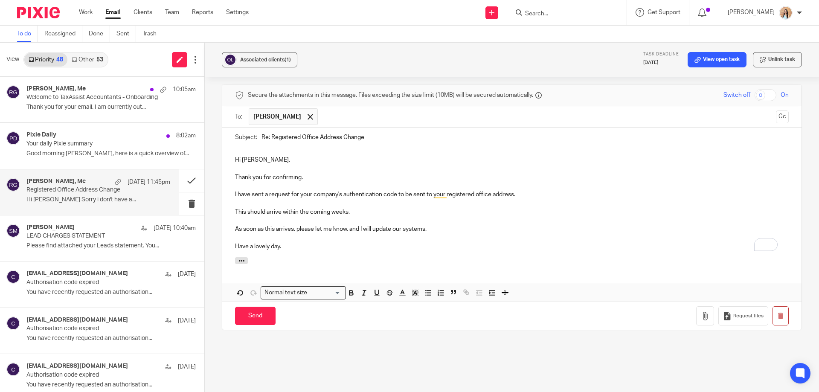
click at [341, 242] on p "Have a lovely day." at bounding box center [512, 246] width 554 height 9
click at [263, 307] on input "Send" at bounding box center [255, 316] width 41 height 18
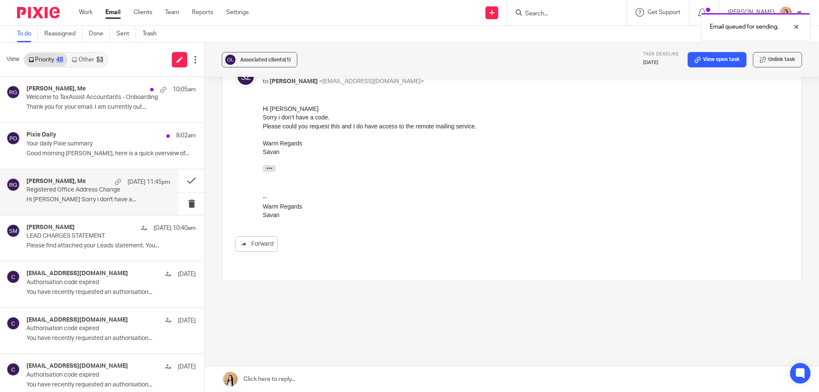
scroll to position [215, 0]
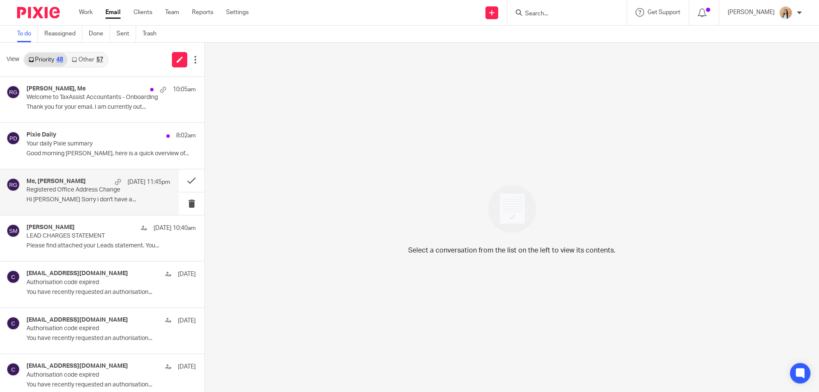
click at [75, 197] on p "Hi [PERSON_NAME] Sorry i don't have a..." at bounding box center [98, 199] width 144 height 7
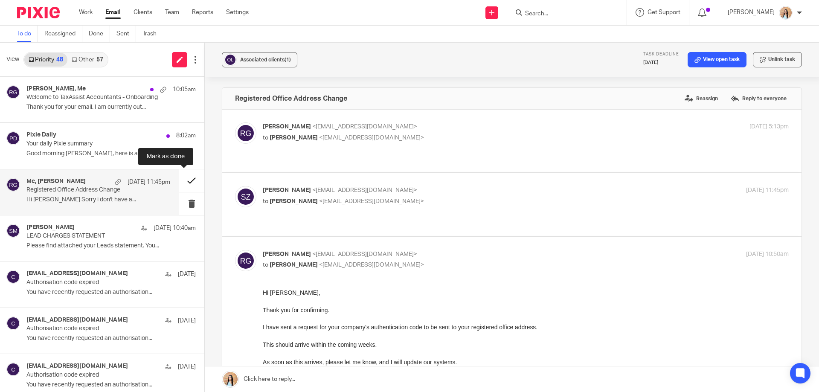
click at [183, 183] on button at bounding box center [192, 180] width 26 height 23
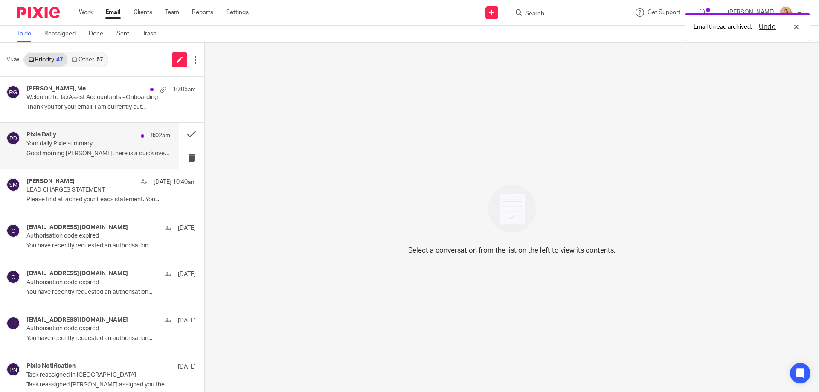
click at [64, 145] on p "Your daily Pixie summary" at bounding box center [83, 143] width 115 height 7
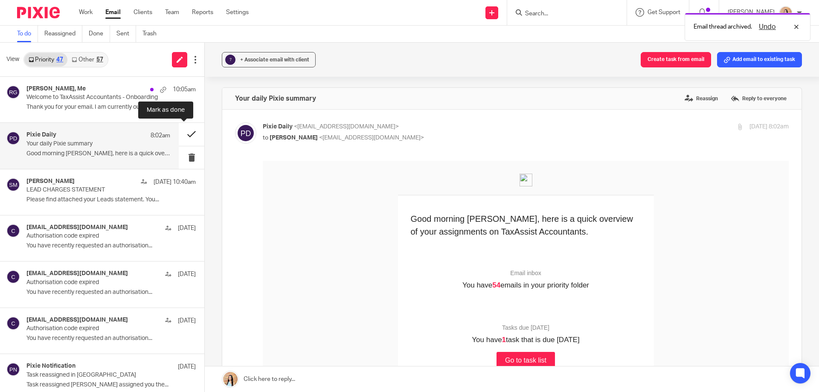
click at [179, 130] on button at bounding box center [192, 134] width 26 height 23
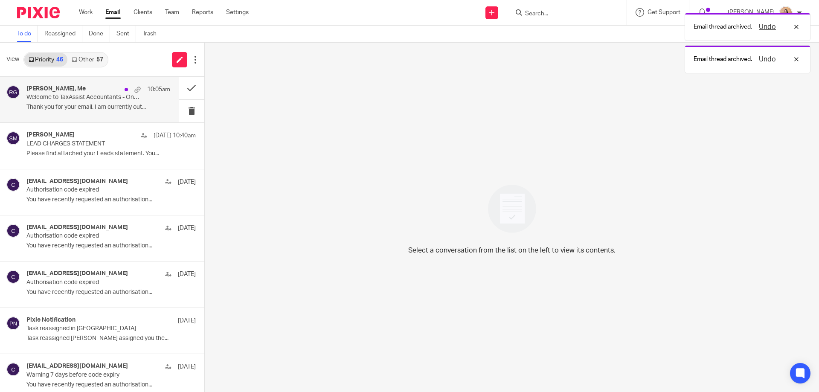
click at [102, 102] on div "Jaz Grewal, Me 10:05am Welcome to TaxAssist Accountants - Onboarding Thank you …" at bounding box center [98, 99] width 144 height 29
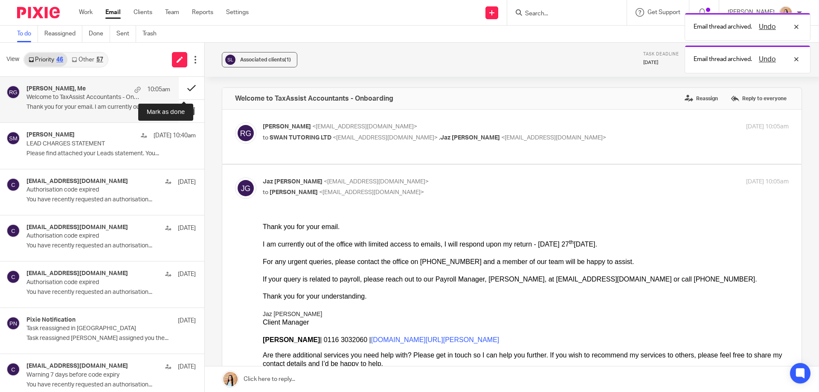
click at [184, 86] on button at bounding box center [192, 88] width 26 height 23
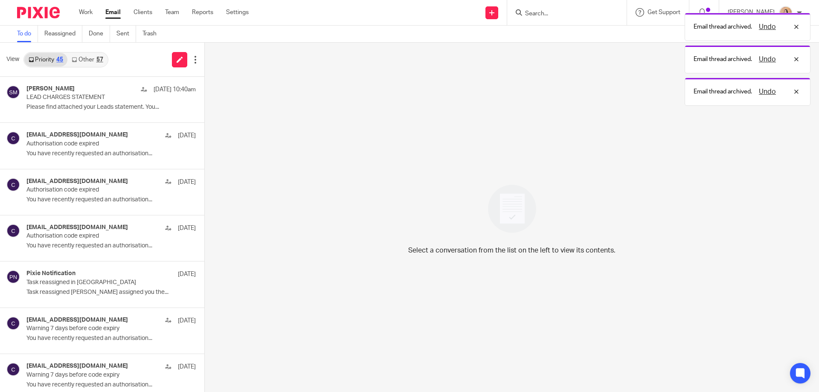
click at [101, 55] on link "Other 57" at bounding box center [87, 60] width 40 height 14
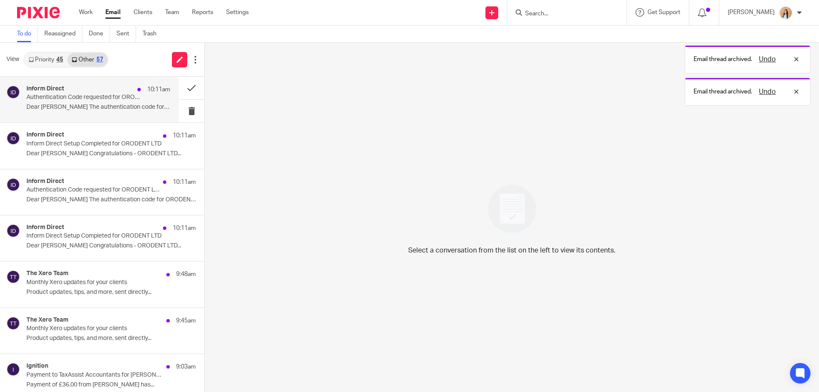
click at [95, 101] on p "Authentication Code requested for ORODENT LTD" at bounding box center [83, 97] width 115 height 7
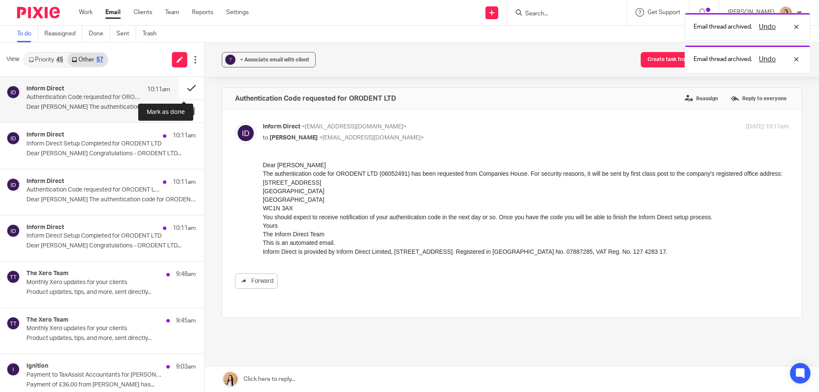
click at [186, 86] on button at bounding box center [192, 88] width 26 height 23
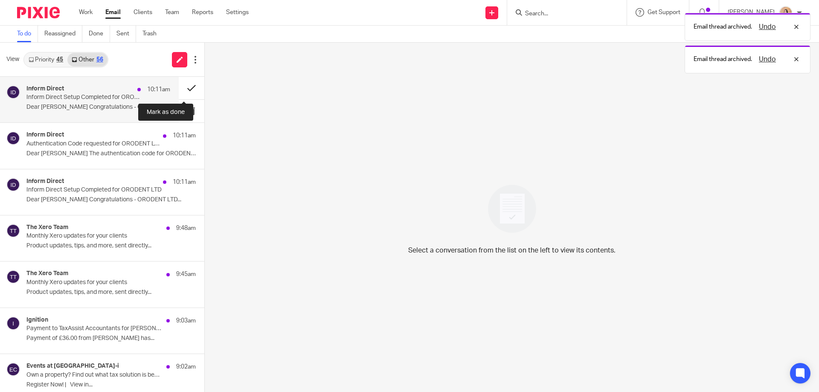
click at [180, 86] on button at bounding box center [192, 88] width 26 height 23
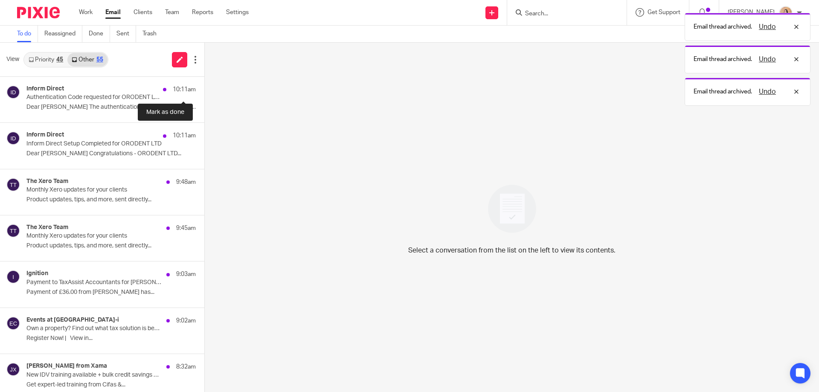
click at [204, 86] on button at bounding box center [207, 88] width 7 height 23
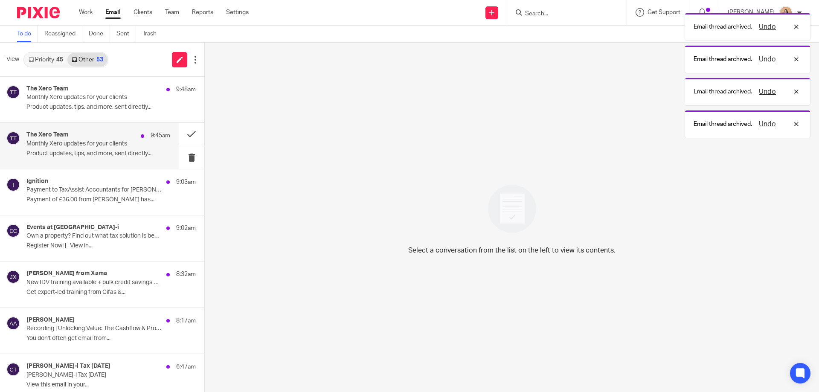
click at [50, 129] on div "The Xero Team 9:45am Monthly Xero updates for your clients Product updates, tip…" at bounding box center [89, 146] width 179 height 46
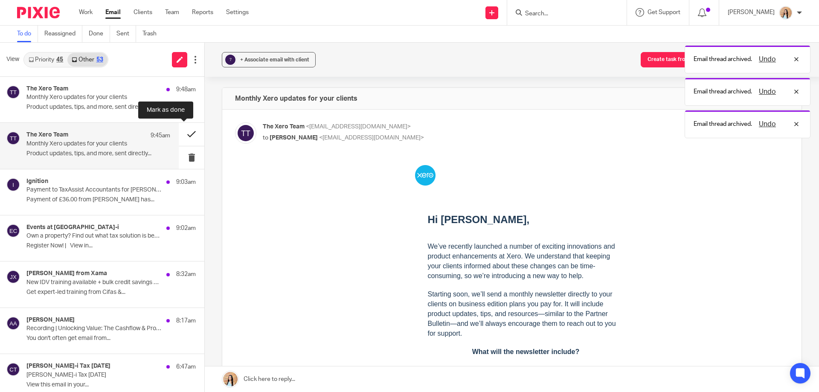
click at [179, 134] on button at bounding box center [192, 134] width 26 height 23
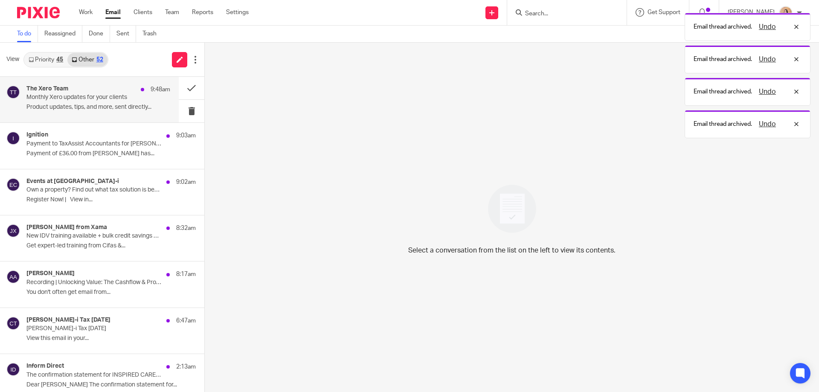
click at [79, 86] on div "The Xero Team 9:48am" at bounding box center [98, 89] width 144 height 9
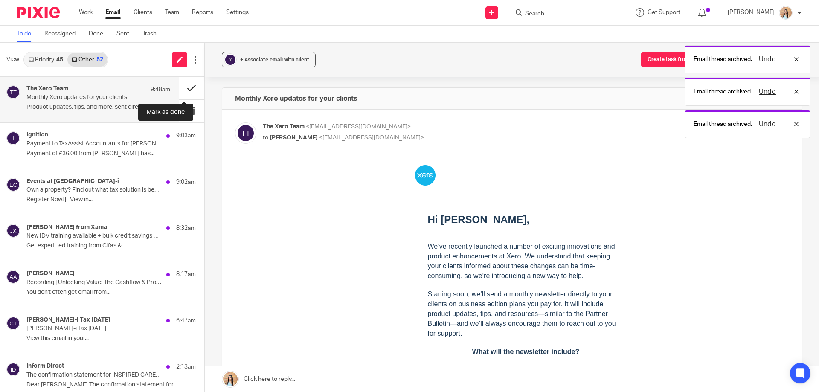
click at [179, 87] on button at bounding box center [192, 88] width 26 height 23
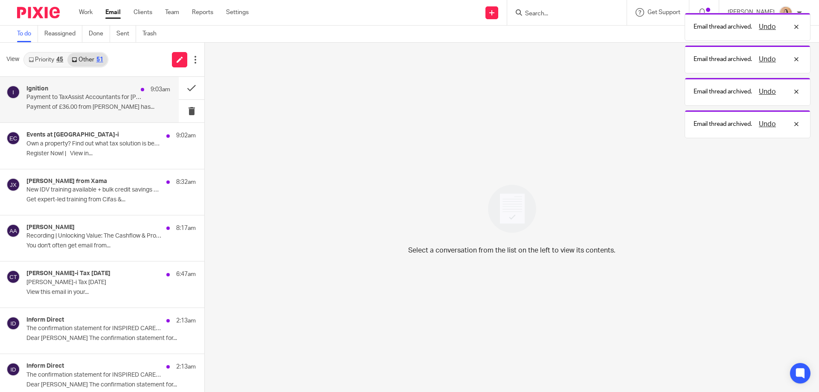
click at [112, 115] on div "Ignition 9:03am Payment to TaxAssist Accountants for Saiyed Sahib Kadri has fai…" at bounding box center [89, 100] width 179 height 46
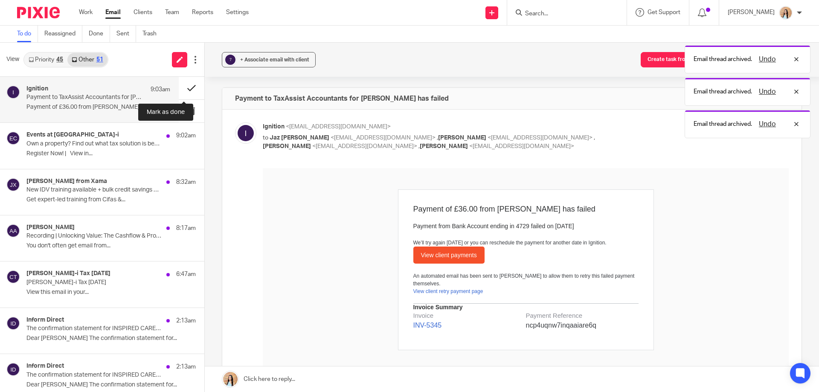
click at [185, 85] on button at bounding box center [192, 88] width 26 height 23
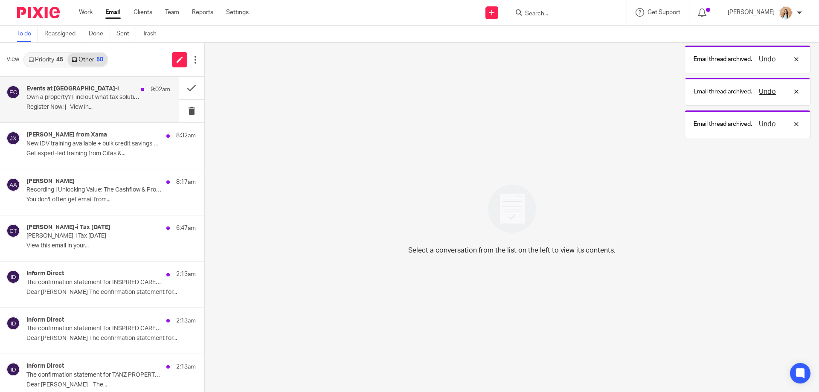
click at [122, 94] on p "Own a property? Find out what tax solution is best suited to you..." at bounding box center [83, 97] width 115 height 7
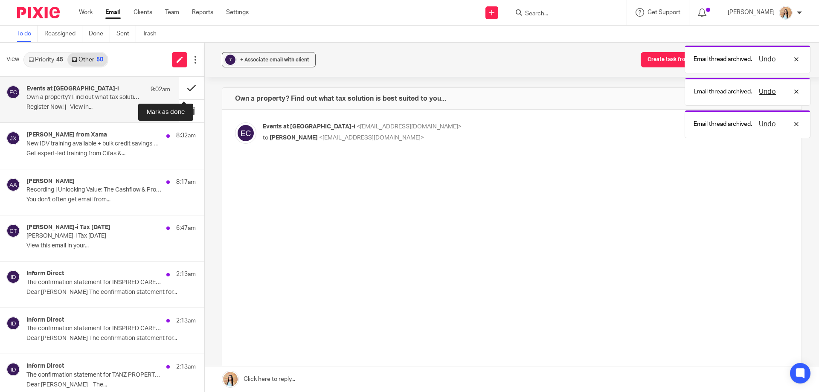
click at [181, 86] on button at bounding box center [192, 88] width 26 height 23
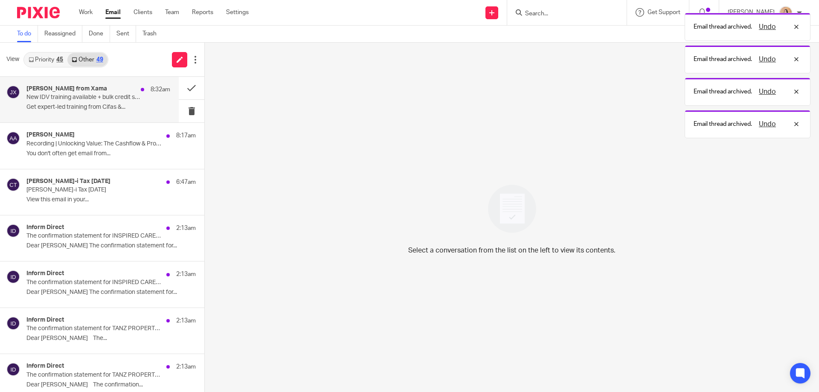
click at [121, 94] on p "New IDV training available + bulk credit savings before September" at bounding box center [83, 97] width 115 height 7
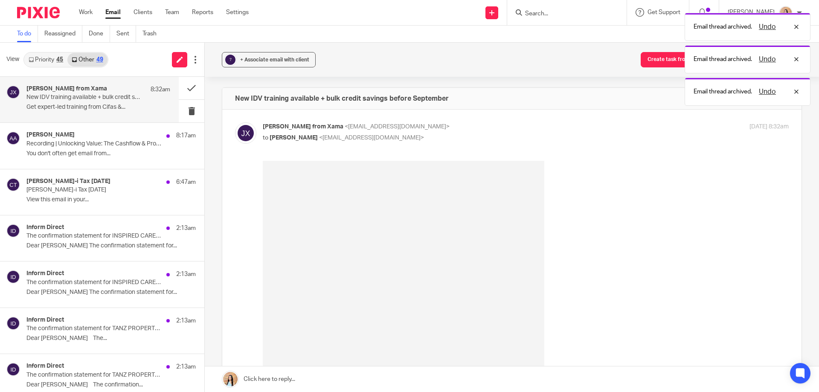
scroll to position [85, 0]
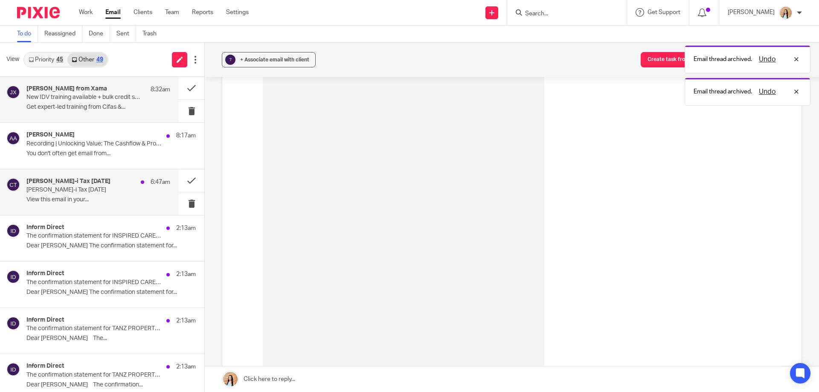
click at [122, 182] on div "Croner-i Tax Today 6:47am" at bounding box center [98, 182] width 144 height 9
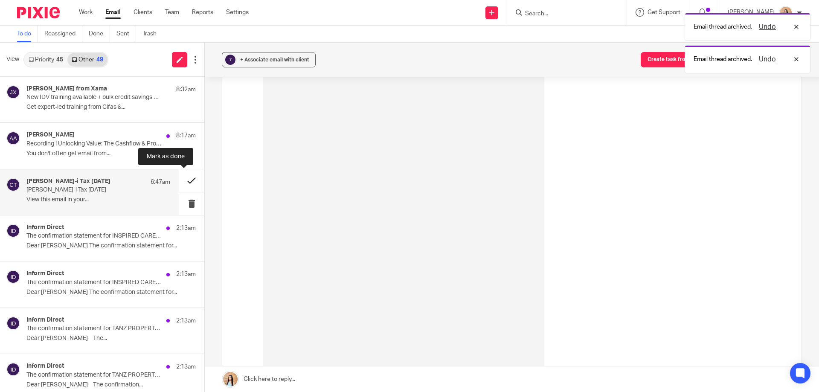
click at [187, 176] on button at bounding box center [192, 180] width 26 height 23
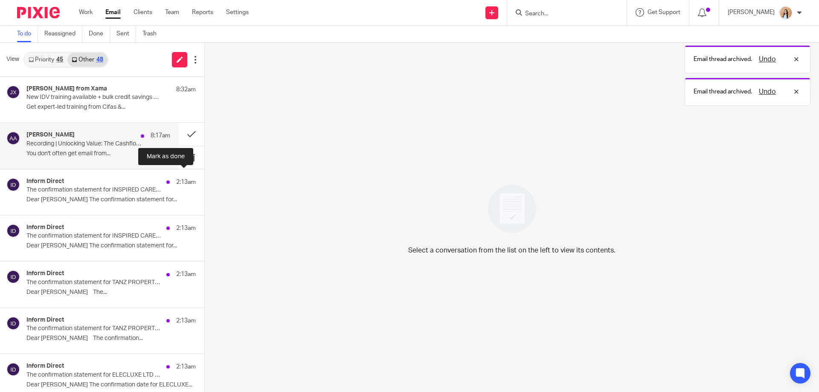
scroll to position [0, 0]
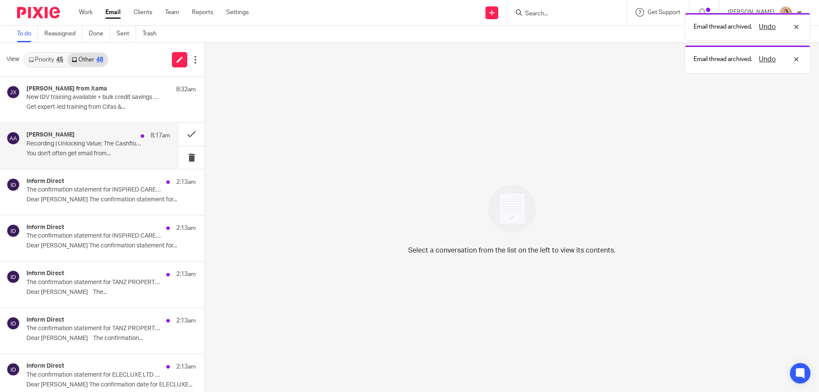
click at [122, 133] on div "Atim Arden 8:17am" at bounding box center [98, 135] width 144 height 9
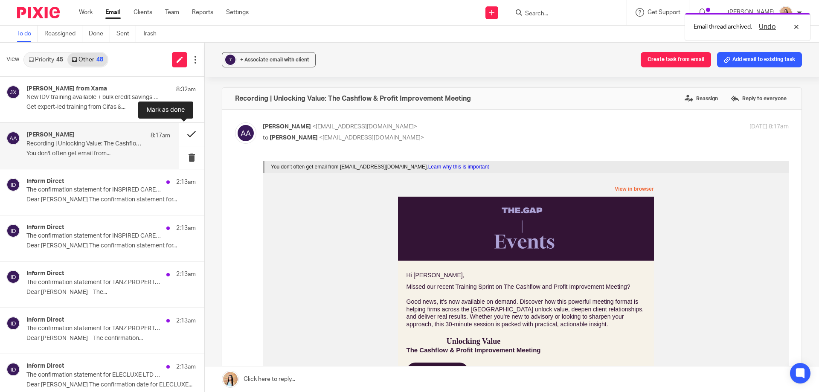
click at [181, 132] on button at bounding box center [192, 134] width 26 height 23
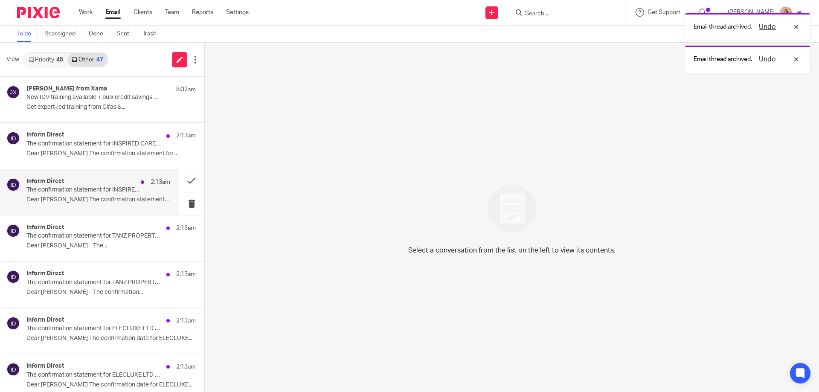
click at [101, 205] on div "Inform Direct 2:13am The confirmation statement for INSPIRED CARE 4ALL LTD need…" at bounding box center [98, 192] width 144 height 29
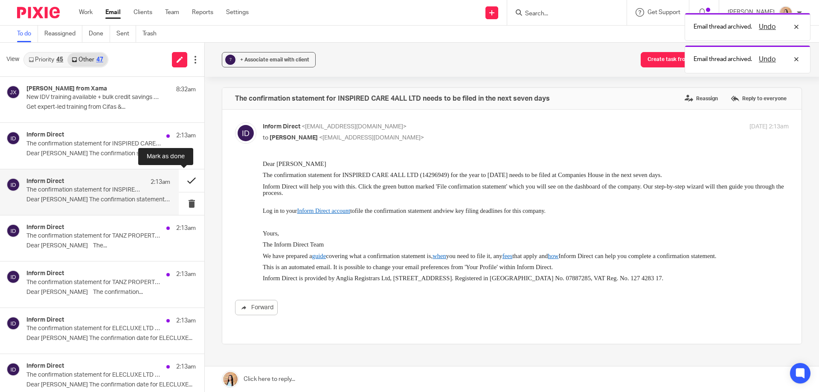
click at [179, 180] on button at bounding box center [192, 180] width 26 height 23
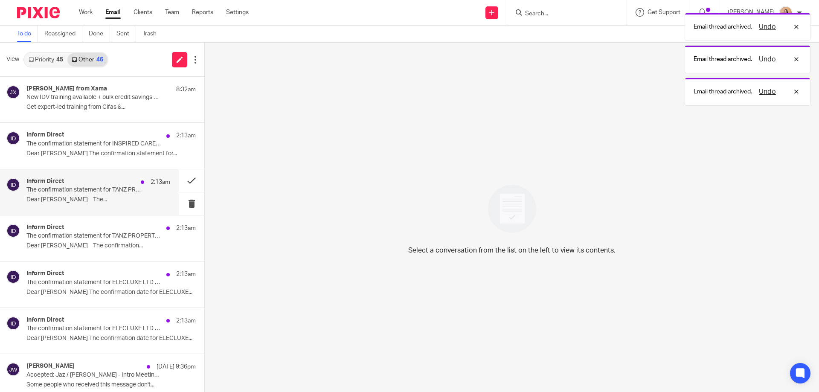
click at [100, 188] on p "The confirmation statement for TANZ PROPERTY GROUP LIMITED needs to be submitte…" at bounding box center [83, 189] width 115 height 7
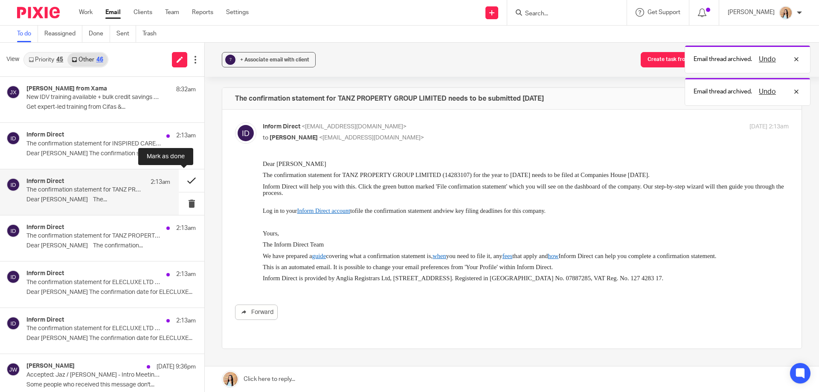
click at [179, 177] on button at bounding box center [192, 180] width 26 height 23
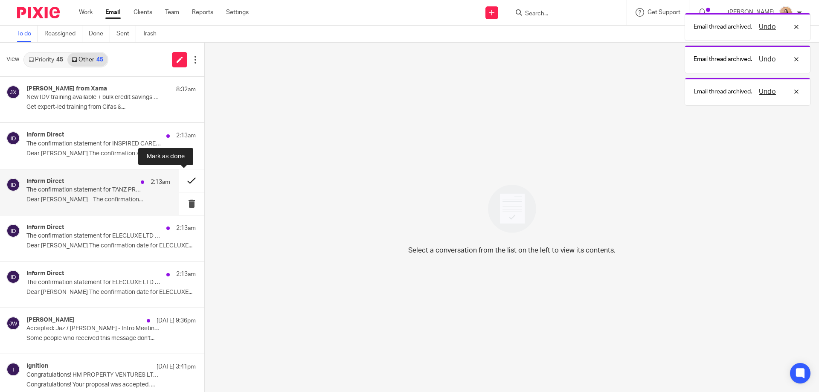
click at [182, 179] on button at bounding box center [192, 180] width 26 height 23
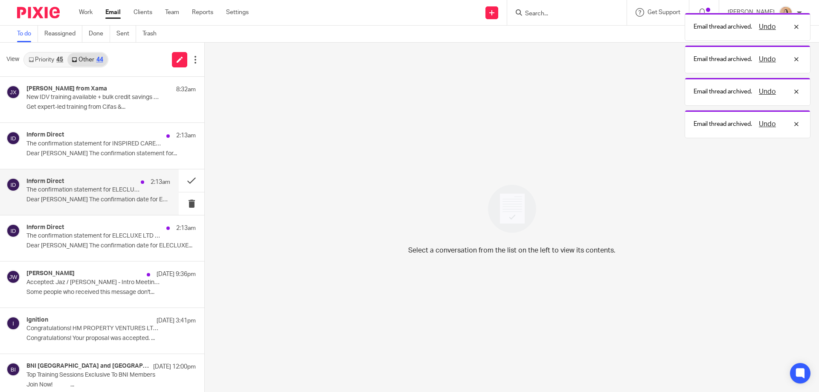
click at [119, 188] on p "The confirmation statement for ELECLUXE LTD can now be filed at Companies House" at bounding box center [83, 189] width 115 height 7
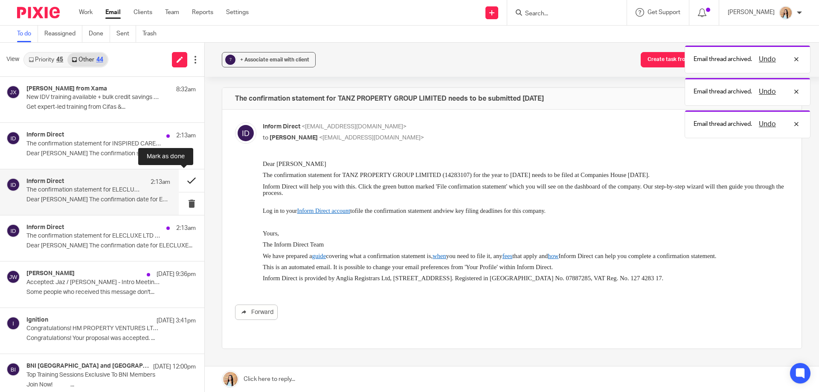
click at [186, 180] on button at bounding box center [192, 180] width 26 height 23
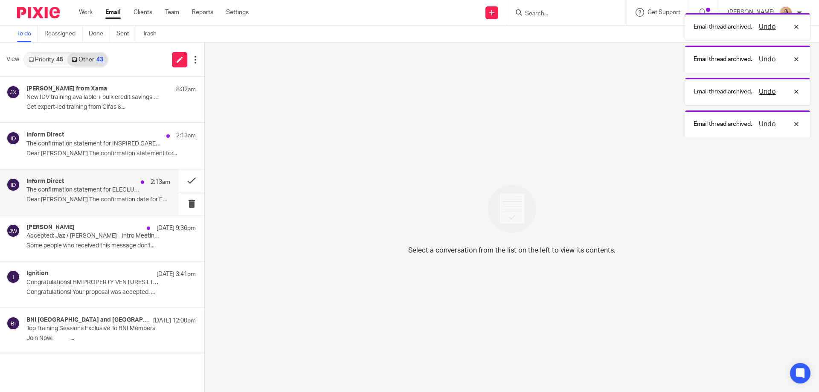
click at [123, 191] on p "The confirmation statement for ELECLUXE LTD can now be filed at Companies House" at bounding box center [83, 189] width 115 height 7
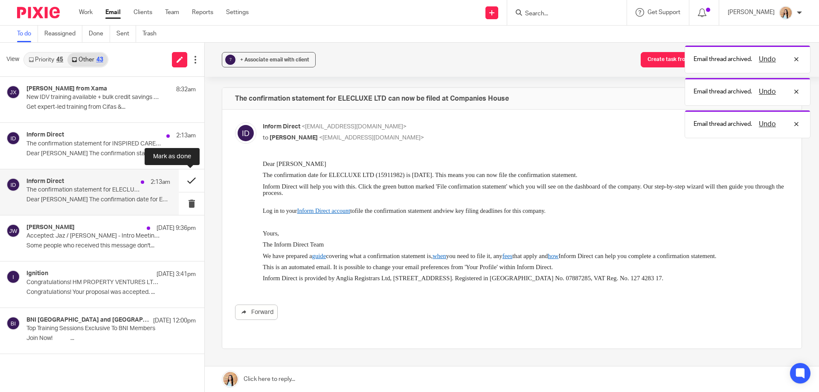
click at [189, 181] on button at bounding box center [192, 180] width 26 height 23
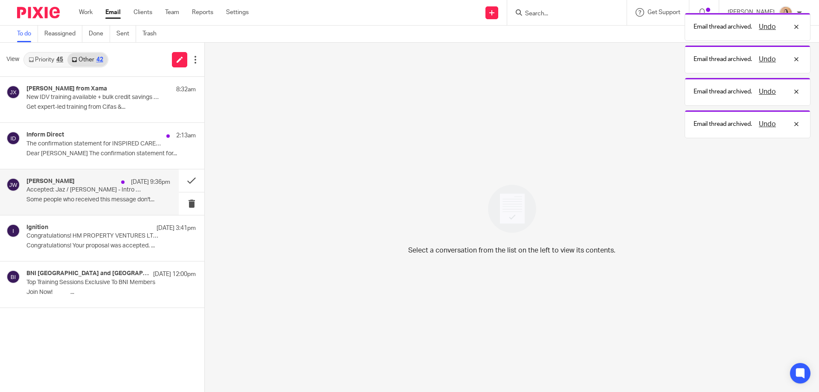
click at [125, 192] on p "Accepted: Jaz / Joe - Intro Meeting - Tax Advisory" at bounding box center [83, 189] width 115 height 7
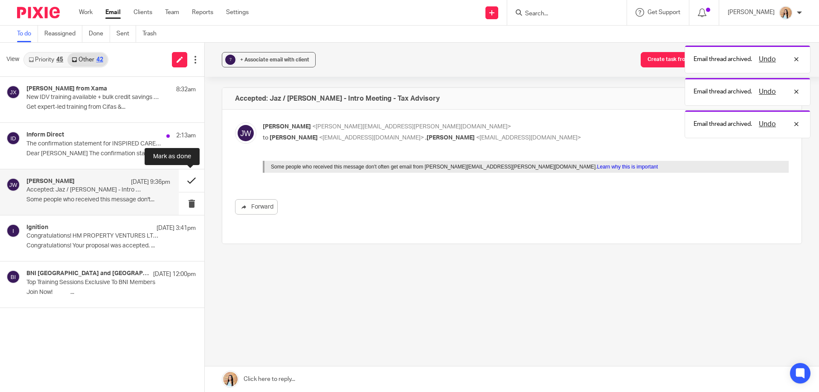
click at [192, 180] on button at bounding box center [192, 180] width 26 height 23
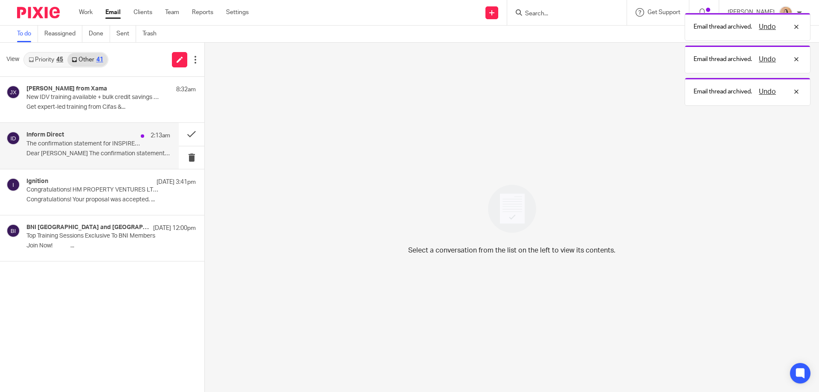
click at [87, 148] on div "Inform Direct 2:13am The confirmation statement for INSPIRED CARE 4ALL LTD need…" at bounding box center [98, 145] width 144 height 29
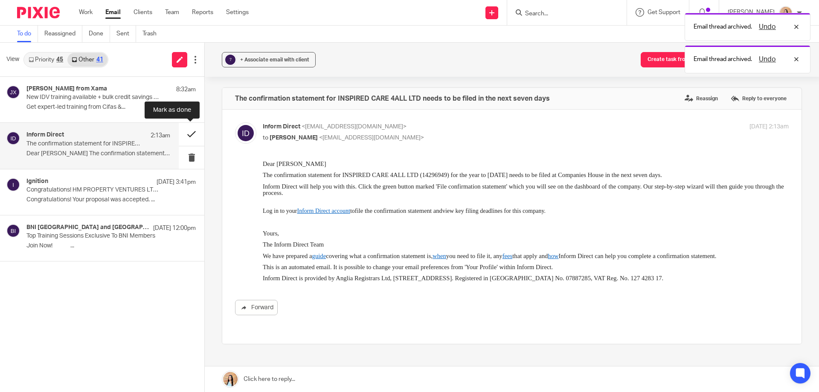
click at [192, 135] on button at bounding box center [192, 134] width 26 height 23
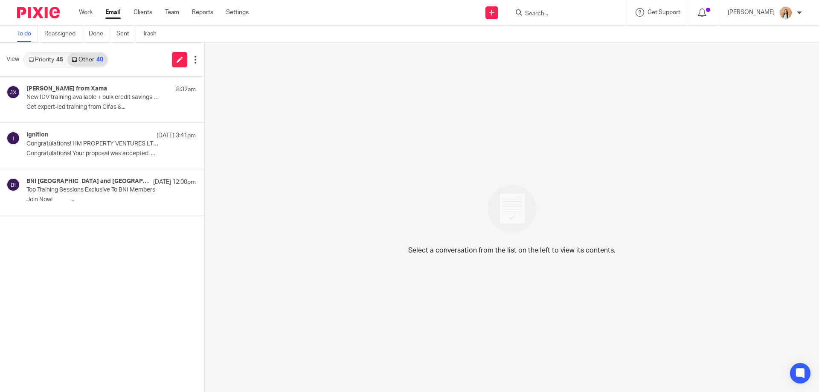
click at [47, 61] on link "Priority 45" at bounding box center [45, 60] width 43 height 14
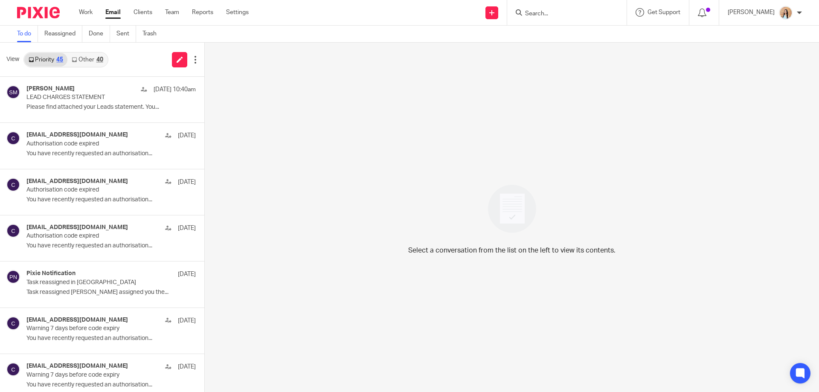
click at [97, 55] on link "Other 40" at bounding box center [87, 60] width 40 height 14
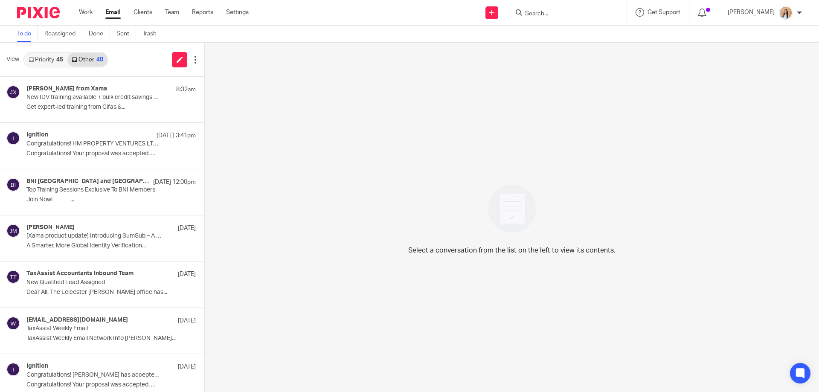
click at [47, 56] on link "Priority 45" at bounding box center [45, 60] width 43 height 14
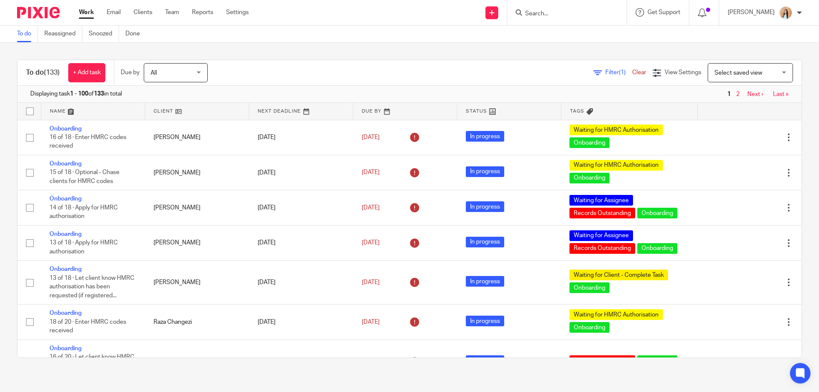
drag, startPoint x: 789, startPoint y: 122, endPoint x: 775, endPoint y: 111, distance: 17.1
click at [788, 162] on div "To do (133) + Add task Due by All All Today Tomorrow This week Next week This m…" at bounding box center [409, 209] width 785 height 298
click at [773, 92] on link "Last »" at bounding box center [781, 94] width 16 height 6
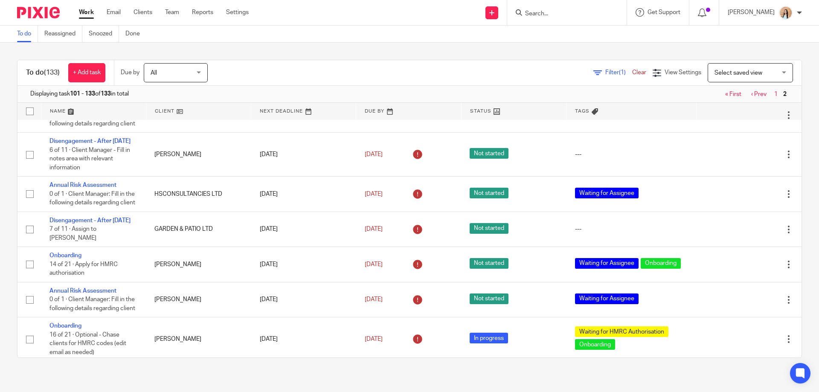
scroll to position [341, 0]
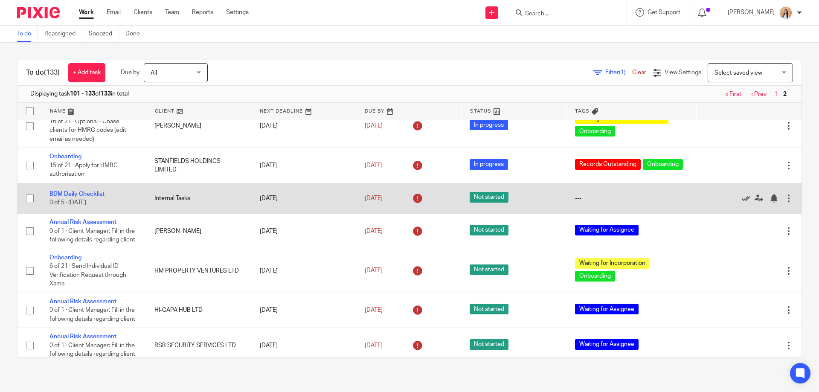
click at [742, 203] on icon at bounding box center [746, 198] width 9 height 9
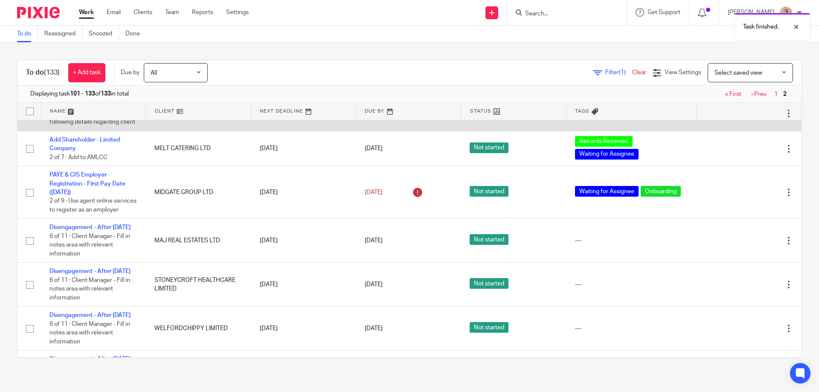
scroll to position [1195, 0]
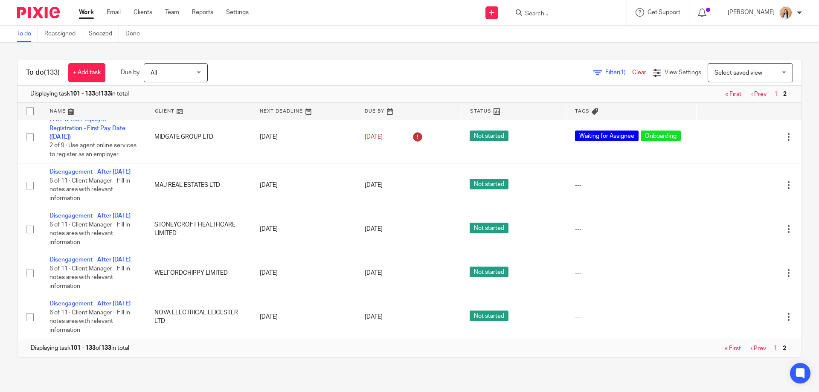
click at [594, 76] on div "Filter (1) Clear" at bounding box center [623, 72] width 59 height 9
click at [605, 73] on span "Filter (1)" at bounding box center [618, 73] width 27 height 6
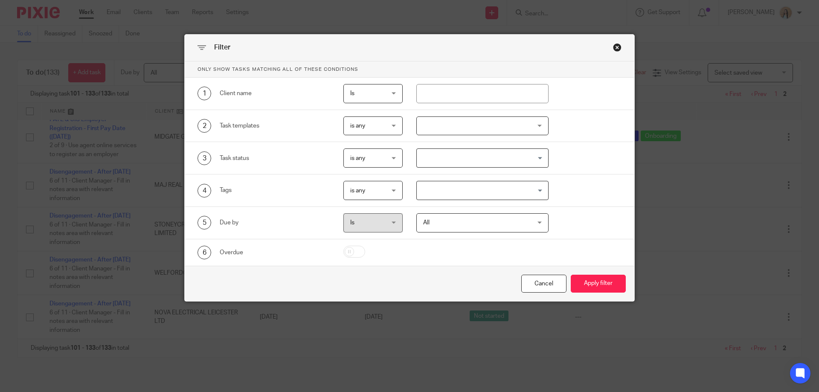
click at [461, 123] on div at bounding box center [482, 125] width 133 height 19
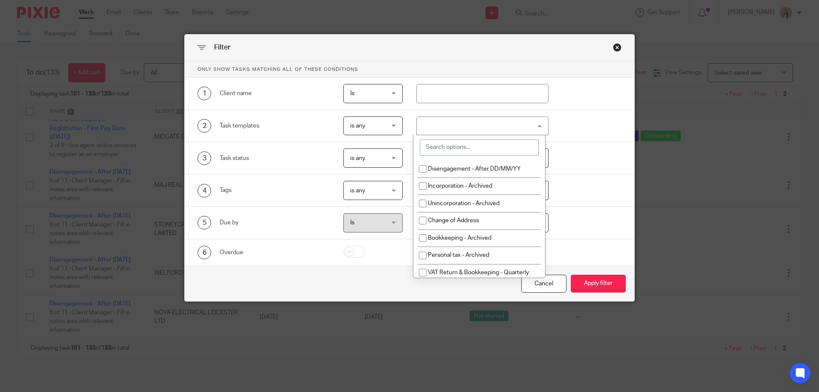
click at [478, 138] on div at bounding box center [479, 147] width 132 height 25
click at [480, 141] on input "search" at bounding box center [479, 148] width 119 height 16
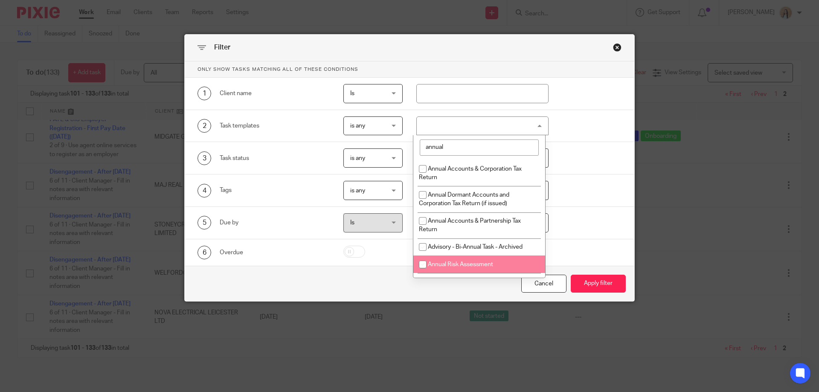
type input "annual"
drag, startPoint x: 492, startPoint y: 265, endPoint x: 498, endPoint y: 263, distance: 6.5
click at [493, 265] on span "Annual Risk Assessment" at bounding box center [460, 265] width 65 height 6
checkbox input "true"
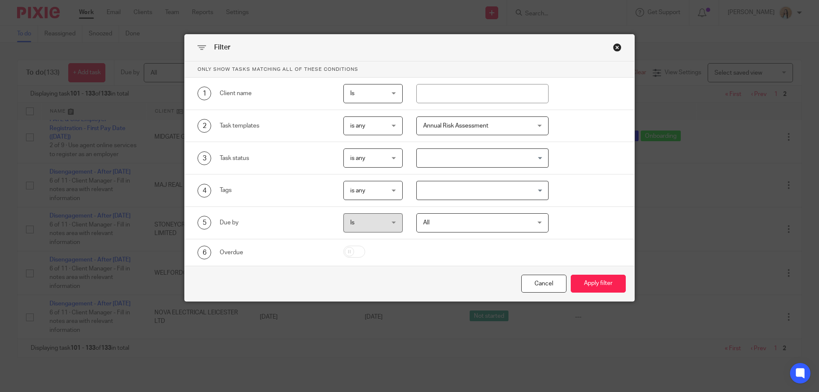
click at [564, 278] on div "Cancel Apply filter" at bounding box center [410, 284] width 450 height 36
click at [571, 281] on button "Apply filter" at bounding box center [598, 284] width 55 height 18
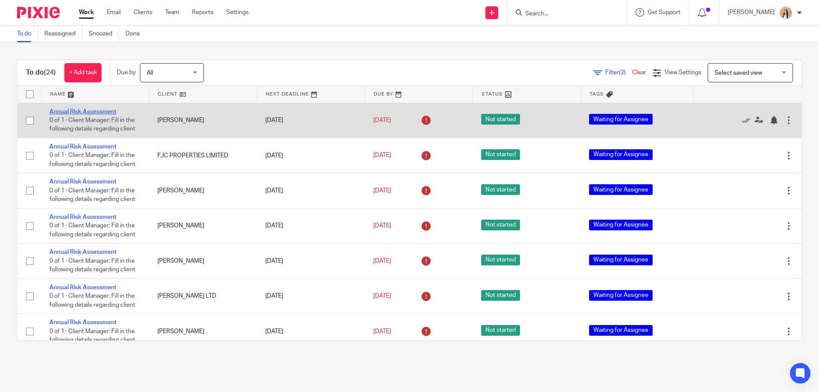
click at [94, 113] on link "Annual Risk Assessment" at bounding box center [82, 112] width 67 height 6
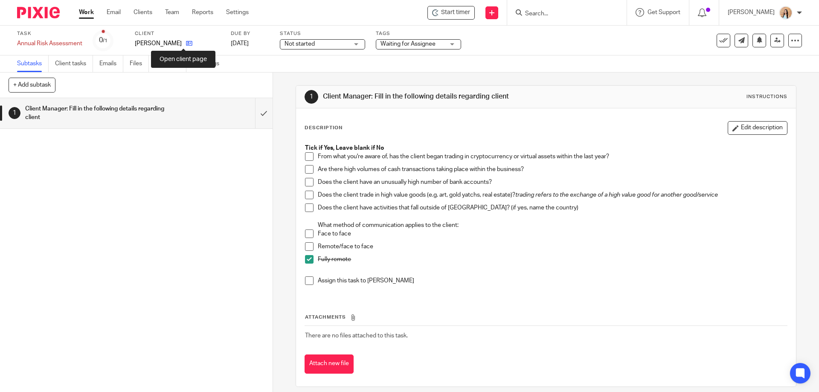
click at [186, 44] on icon at bounding box center [189, 43] width 6 height 6
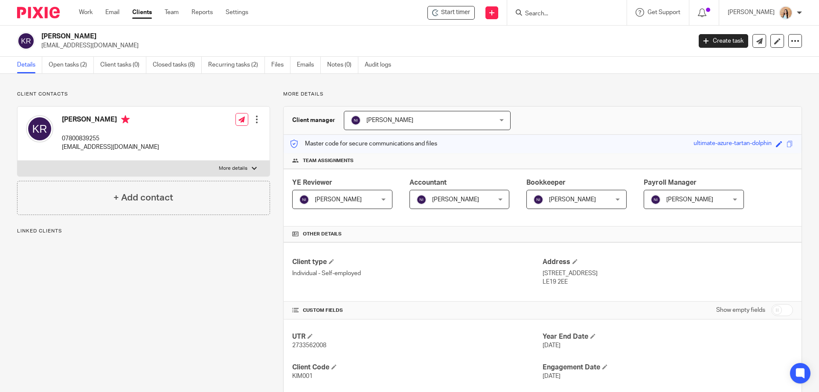
scroll to position [213, 0]
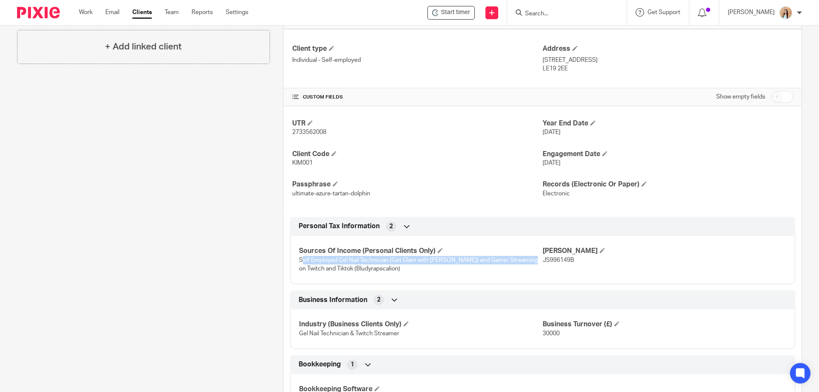
drag, startPoint x: 525, startPoint y: 260, endPoint x: 220, endPoint y: 253, distance: 305.2
click at [300, 259] on span "Self Employed Gel Nail Technician (Get Glam with [PERSON_NAME]) and Gamer Strea…" at bounding box center [418, 264] width 239 height 15
click at [197, 248] on div "Client contacts [PERSON_NAME] 07800839255 [EMAIL_ADDRESS][DOMAIN_NAME] Edit con…" at bounding box center [137, 162] width 266 height 568
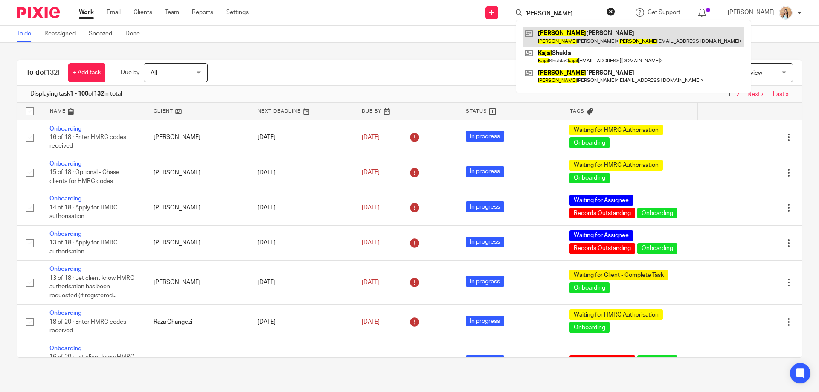
type input "kamal"
click at [585, 36] on link at bounding box center [634, 37] width 222 height 20
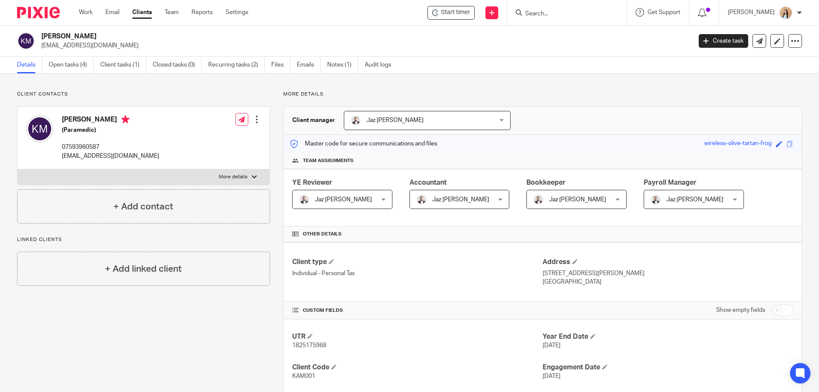
click at [232, 327] on div "Client contacts [PERSON_NAME] (Paramedic) 07593960587 [PERSON_NAME][EMAIL_ADDRE…" at bounding box center [137, 331] width 266 height 480
click at [278, 151] on div "More details Client manager Jaz Grewal Jaz Grewal Fatema Topia Jaz Grewal Mason…" at bounding box center [536, 331] width 532 height 480
click at [73, 67] on link "Open tasks (4)" at bounding box center [71, 65] width 45 height 17
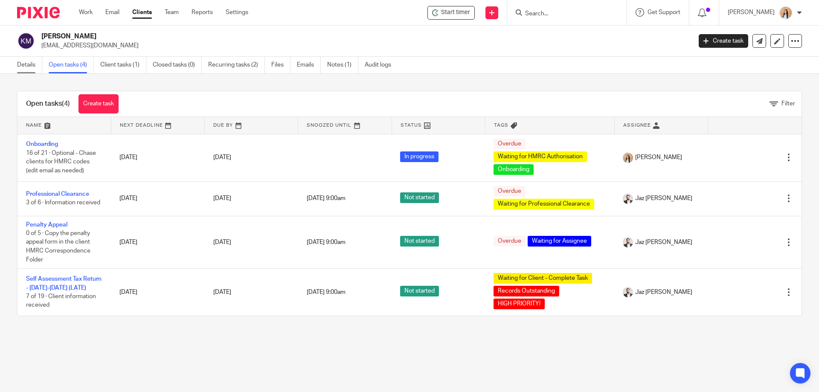
click at [33, 65] on link "Details" at bounding box center [29, 65] width 25 height 17
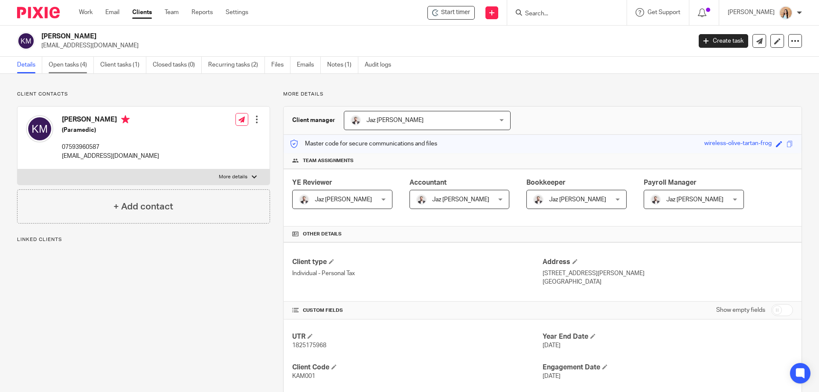
click at [64, 66] on link "Open tasks (4)" at bounding box center [71, 65] width 45 height 17
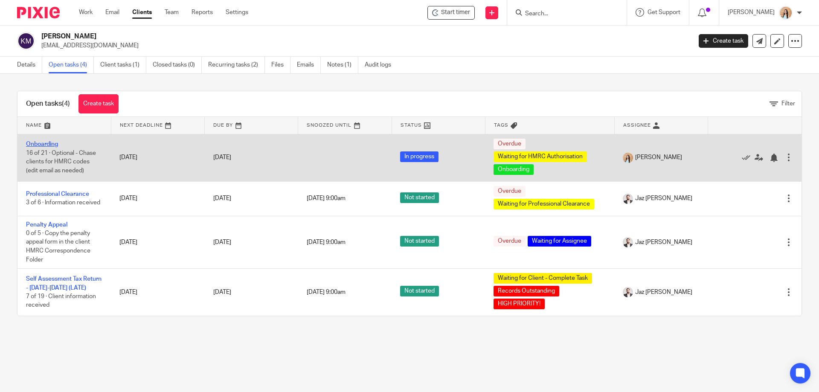
click at [44, 142] on link "Onboarding" at bounding box center [42, 144] width 32 height 6
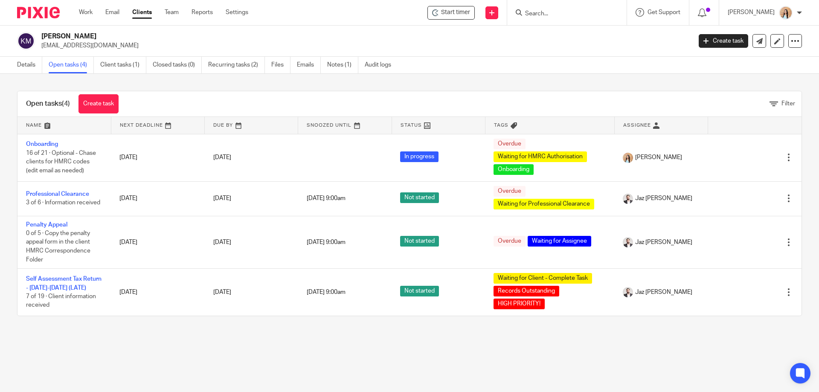
click at [309, 65] on link "Emails" at bounding box center [309, 65] width 24 height 17
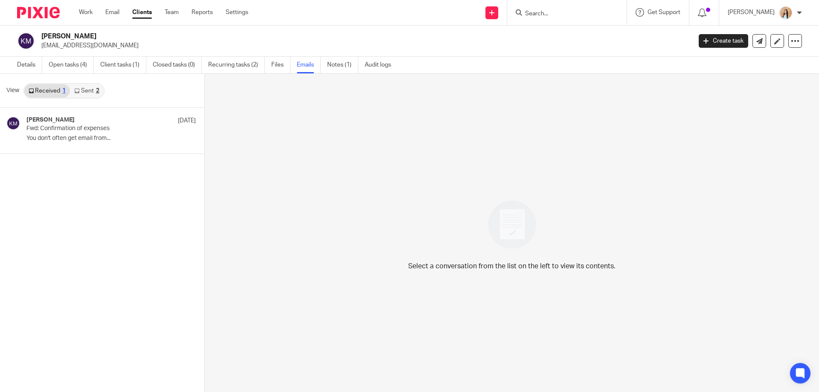
click at [82, 93] on link "Sent 2" at bounding box center [86, 91] width 33 height 14
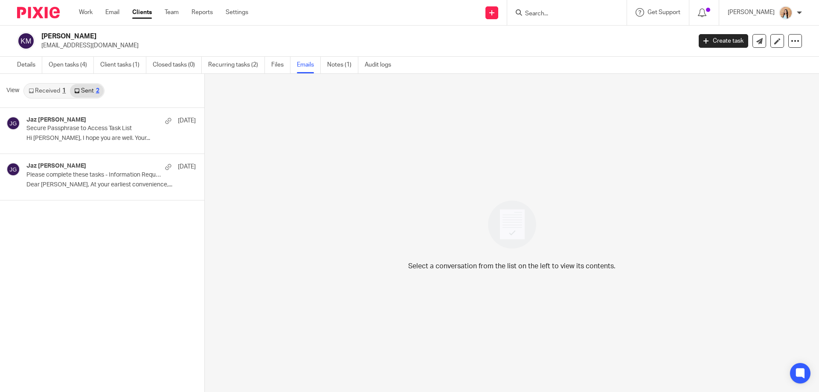
click at [68, 136] on p "Hi Kamal, I hope you are well. Your..." at bounding box center [110, 138] width 169 height 7
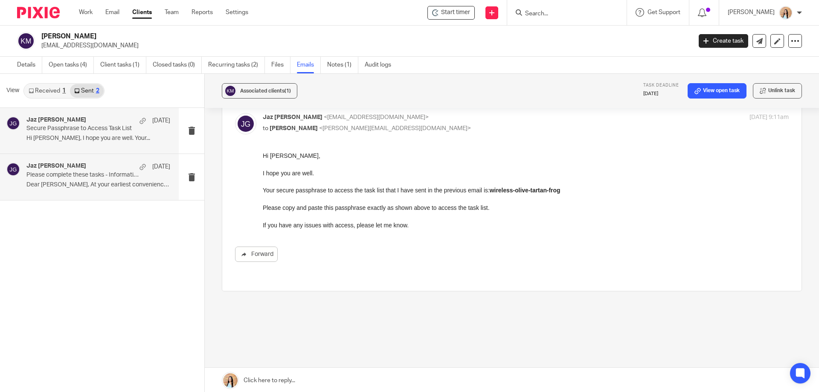
click at [67, 183] on p "Dear Kamal, At your earliest convenience,..." at bounding box center [98, 184] width 144 height 7
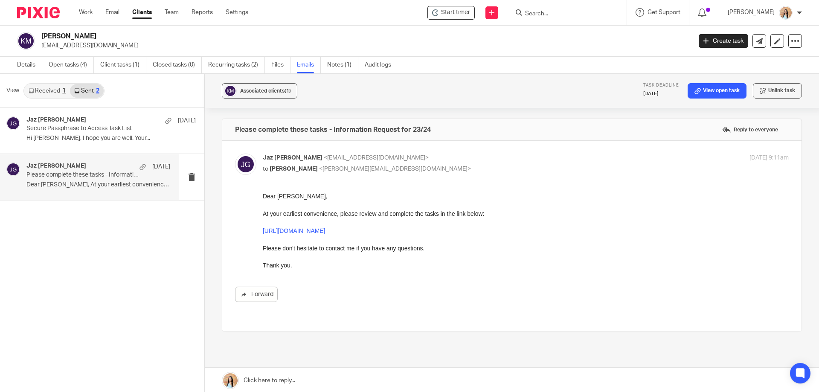
click at [287, 232] on link "https://taxassist-leicester.usepixie.net/p/3052ad4acd317fd6b49ec08e92831e60" at bounding box center [294, 230] width 62 height 7
click at [93, 126] on p "Secure Passphrase to Access Task List" at bounding box center [83, 128] width 115 height 7
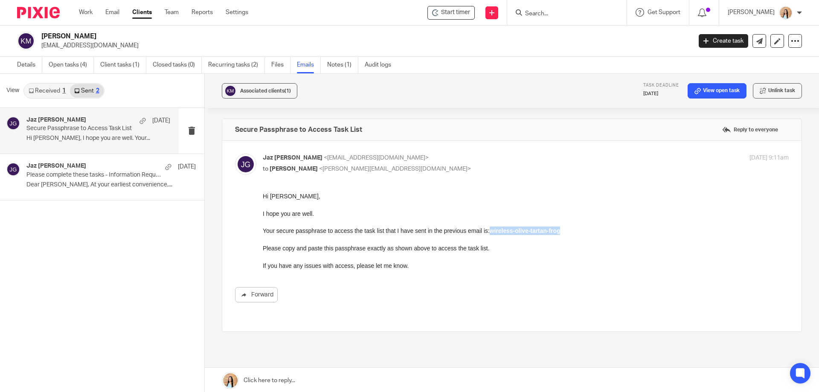
drag, startPoint x: 574, startPoint y: 233, endPoint x: 487, endPoint y: 232, distance: 87.1
click at [487, 232] on p "Your secure passphrase to access the task list that I have sent in the previous…" at bounding box center [526, 231] width 526 height 9
copy strong "wireless-olive-tartan-frog"
click at [332, 224] on p at bounding box center [526, 222] width 526 height 9
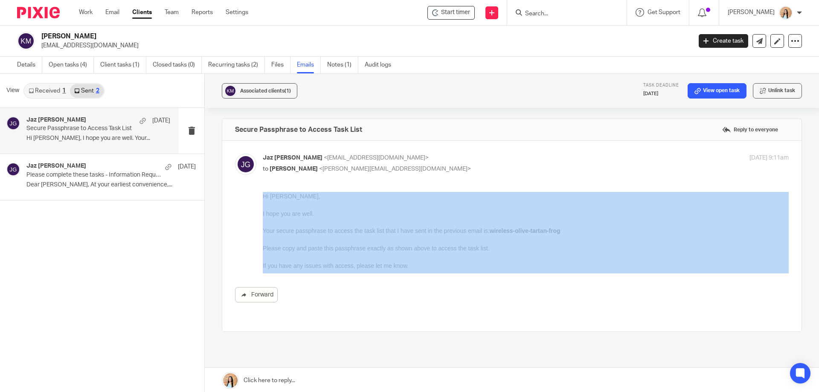
drag, startPoint x: 524, startPoint y: 387, endPoint x: 431, endPoint y: 270, distance: 149.5
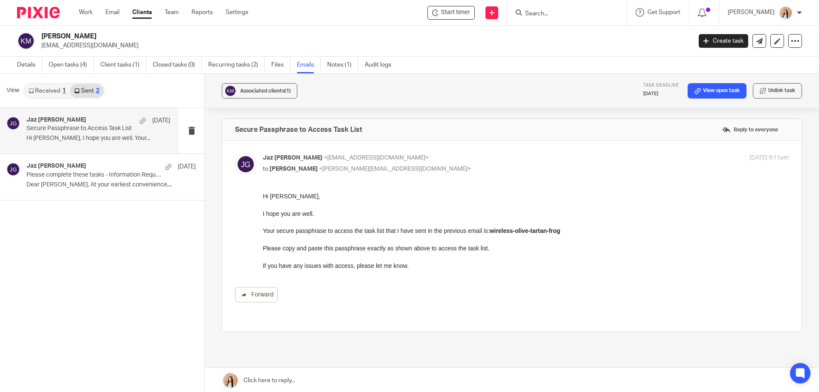
click at [436, 271] on div "Forward" at bounding box center [512, 247] width 554 height 111
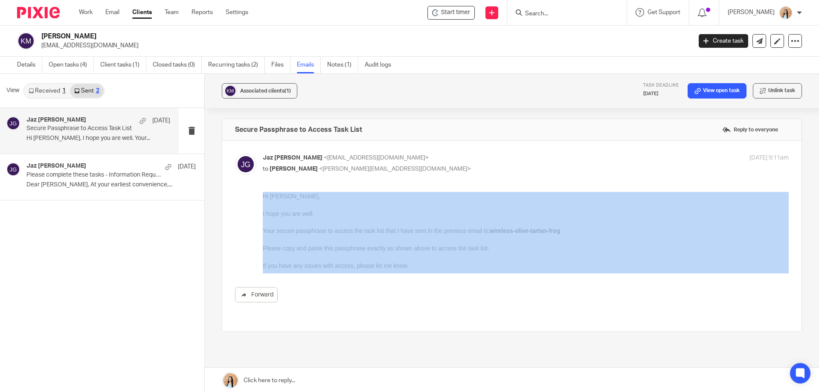
drag, startPoint x: 666, startPoint y: 463, endPoint x: 276, endPoint y: 226, distance: 456.4
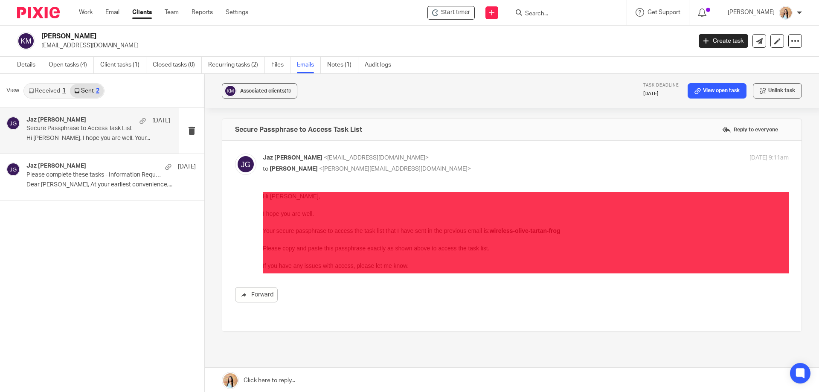
click at [282, 227] on p "Your secure passphrase to access the task list that I have sent in the previous…" at bounding box center [526, 231] width 526 height 9
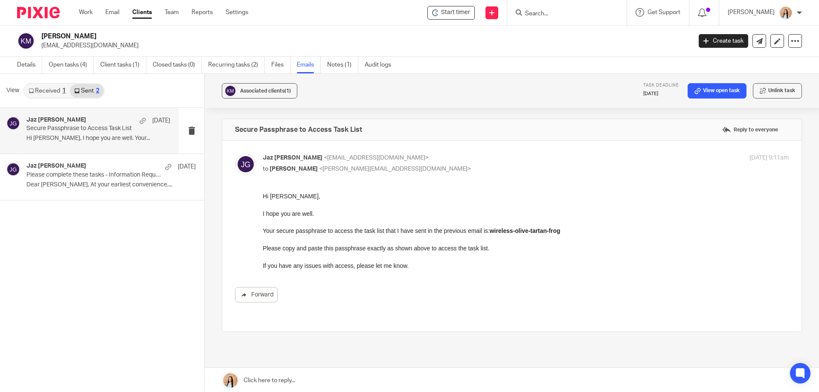
click at [264, 195] on p "Hi Kamal," at bounding box center [526, 196] width 526 height 9
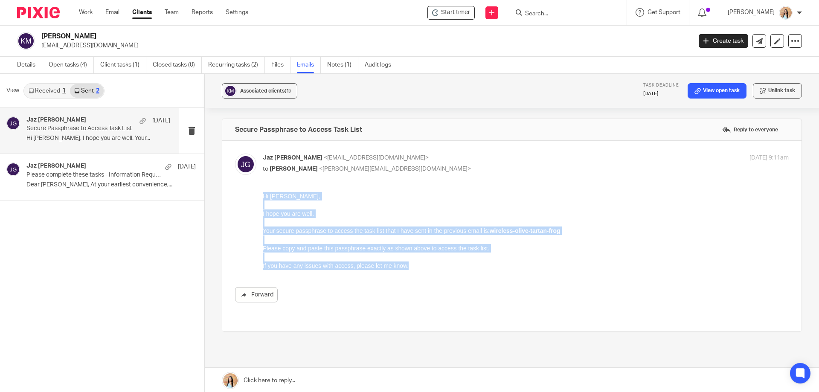
drag, startPoint x: 264, startPoint y: 195, endPoint x: 432, endPoint y: 272, distance: 185.2
click html "Hi Kamal, I hope you are well. Your secure passphrase to access the task list t…"
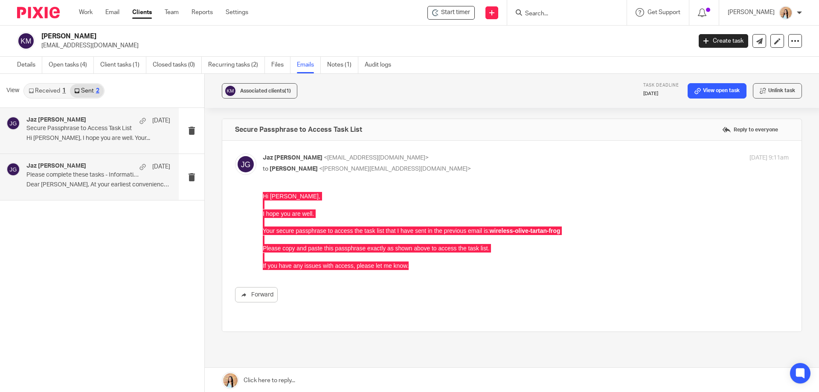
click at [99, 179] on div "Jaz Grewal 27 Jun Please complete these tasks - Information Request for 23/24 D…" at bounding box center [98, 177] width 144 height 29
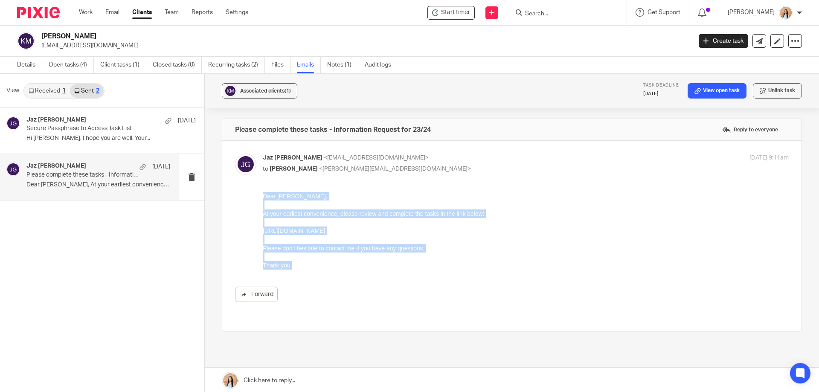
drag, startPoint x: 263, startPoint y: 197, endPoint x: 291, endPoint y: 266, distance: 74.9
click at [291, 266] on div "Dear Kamal, At your earliest convenience, please review and complete the tasks …" at bounding box center [526, 231] width 526 height 78
copy div "Dear Kamal, At your earliest convenience, please review and complete the tasks …"
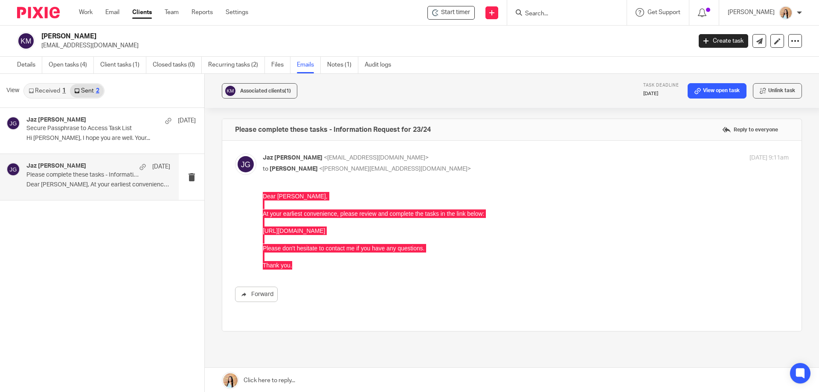
click at [270, 380] on link at bounding box center [512, 381] width 614 height 26
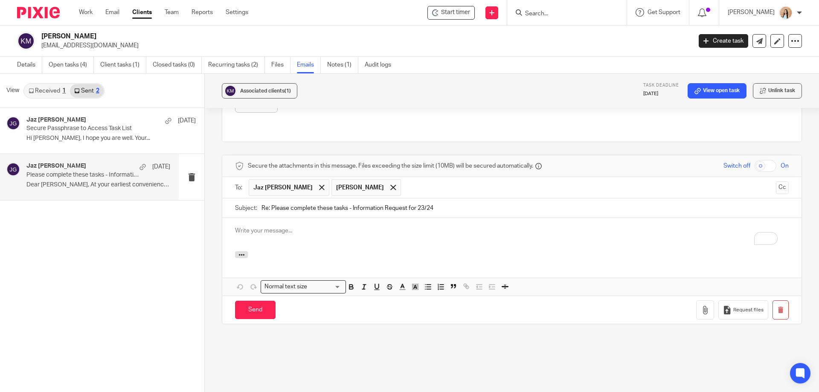
click at [319, 185] on span at bounding box center [322, 188] width 6 height 6
click at [776, 182] on button "Cc" at bounding box center [782, 187] width 13 height 13
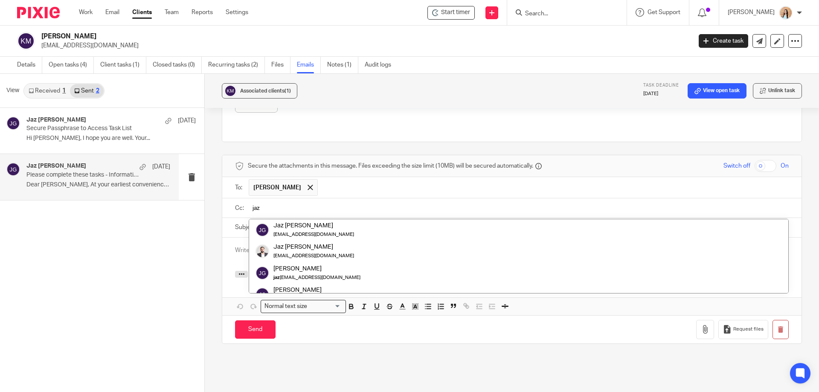
type input "jaz"
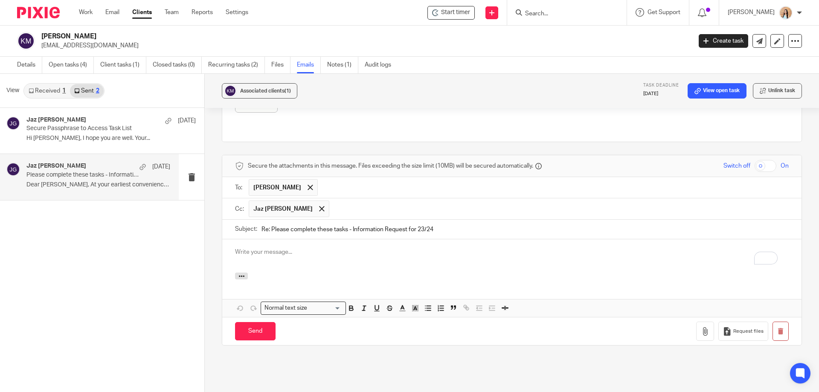
click at [277, 259] on div "To enrich screen reader interactions, please activate Accessibility in Grammarl…" at bounding box center [511, 255] width 579 height 33
paste div "To enrich screen reader interactions, please activate Accessibility in Grammarl…"
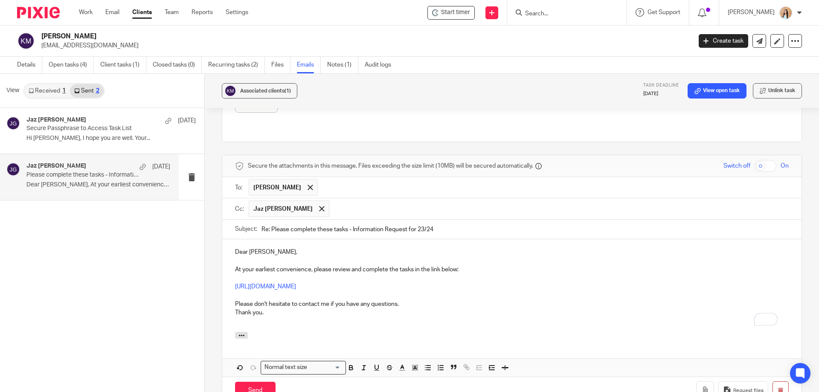
click at [239, 248] on p "Dear Kamal, At your earliest convenience, please review and complete the tasks …" at bounding box center [512, 282] width 554 height 69
click at [296, 248] on p "Hi Kamal, At your earliest convenience, please review and complete the tasks in…" at bounding box center [512, 282] width 554 height 69
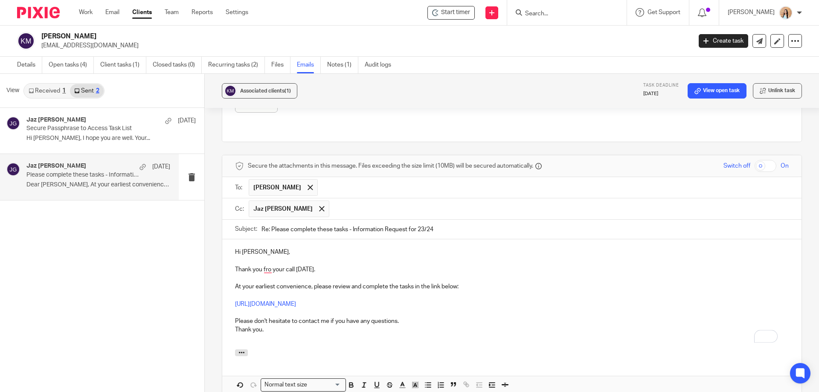
click at [265, 265] on p "Thank you fro your call today. At your earliest convenience, please review and …" at bounding box center [512, 299] width 554 height 69
click at [333, 265] on p "Thank you for your call today. At your earliest convenience, please review and …" at bounding box center [512, 299] width 554 height 69
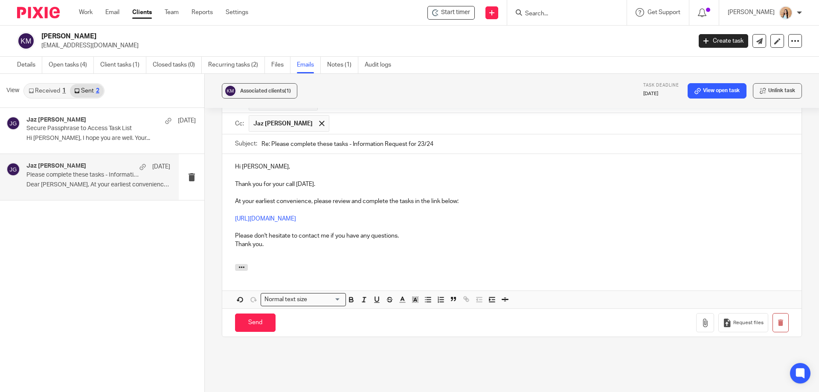
click at [415, 226] on p "Thank you for your call today. At your earliest convenience, please review and …" at bounding box center [512, 214] width 554 height 69
click at [483, 208] on p "Thank you for your call today. At your earliest convenience, please review and …" at bounding box center [512, 214] width 554 height 69
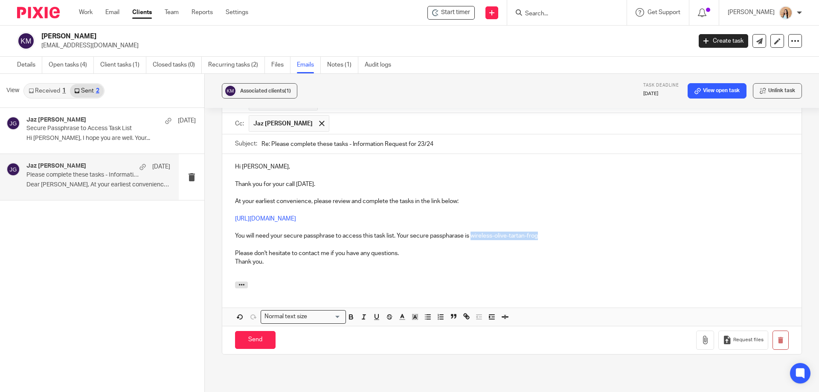
drag, startPoint x: 548, startPoint y: 229, endPoint x: 471, endPoint y: 228, distance: 77.7
click at [471, 228] on p "Thank you for your call today. At your earliest convenience, please review and …" at bounding box center [512, 223] width 554 height 87
click at [349, 315] on icon "button" at bounding box center [350, 316] width 3 height 2
click at [414, 243] on p "Thank you for your call today. At your earliest convenience, please review and …" at bounding box center [512, 223] width 554 height 87
click at [233, 256] on div "Hi Kamal, Thank you for your call today. At your earliest convenience, please r…" at bounding box center [511, 217] width 579 height 127
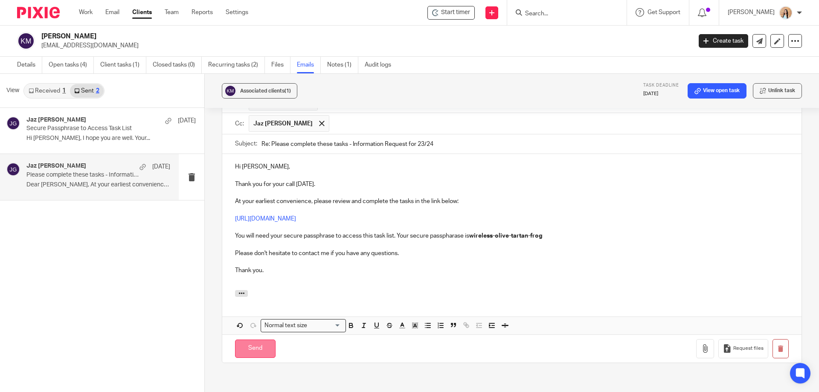
click at [244, 341] on input "Send" at bounding box center [255, 349] width 41 height 18
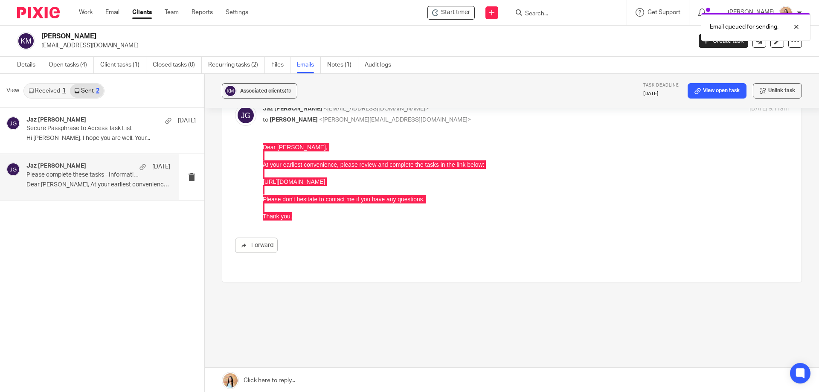
scroll to position [40, 0]
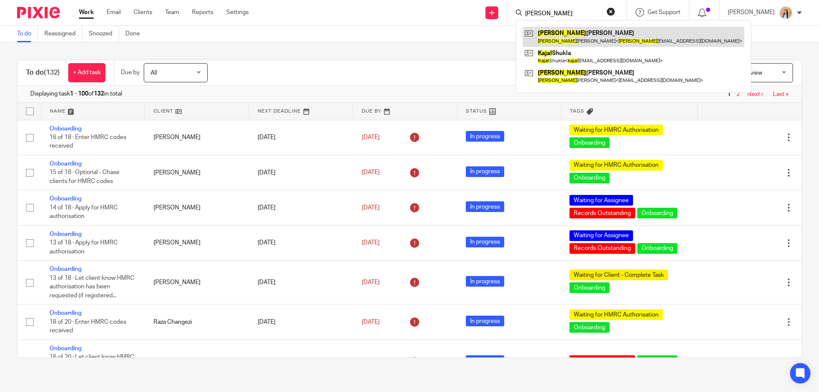
type input "[PERSON_NAME]"
click at [579, 34] on link at bounding box center [634, 37] width 222 height 20
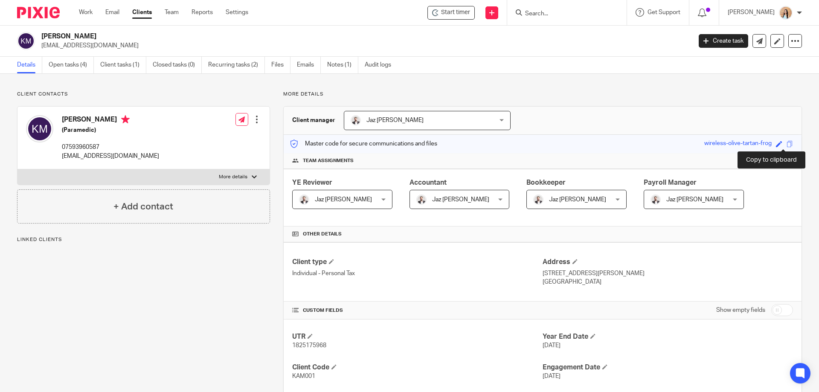
click at [787, 142] on span at bounding box center [790, 144] width 6 height 6
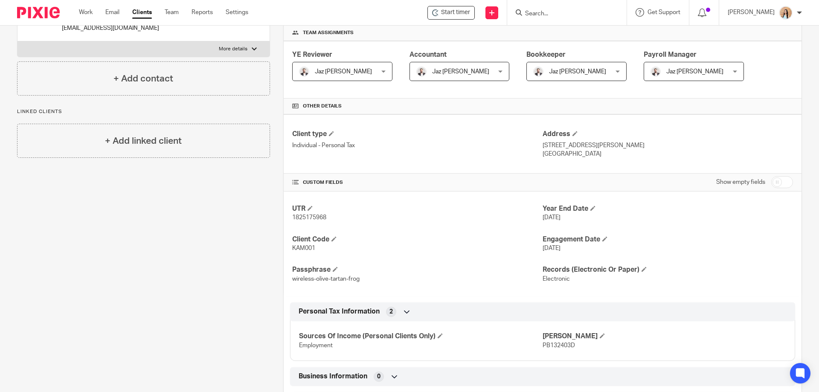
click at [292, 218] on span "1825175968" at bounding box center [309, 218] width 34 height 6
copy span "1825175968"
drag, startPoint x: 686, startPoint y: 147, endPoint x: 660, endPoint y: 147, distance: 25.6
click at [660, 147] on p "[STREET_ADDRESS][PERSON_NAME]" at bounding box center [668, 145] width 250 height 9
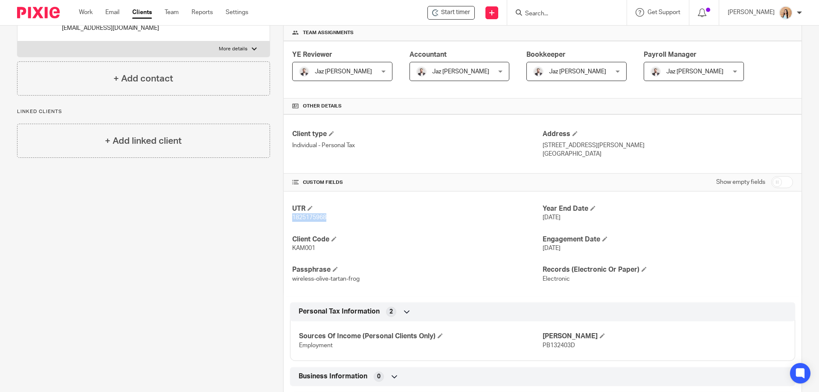
copy p "LE9 9PX"
click at [316, 252] on p "KAM001" at bounding box center [417, 248] width 250 height 9
click at [298, 249] on span "KAM001" at bounding box center [303, 248] width 23 height 6
copy span "KAM001"
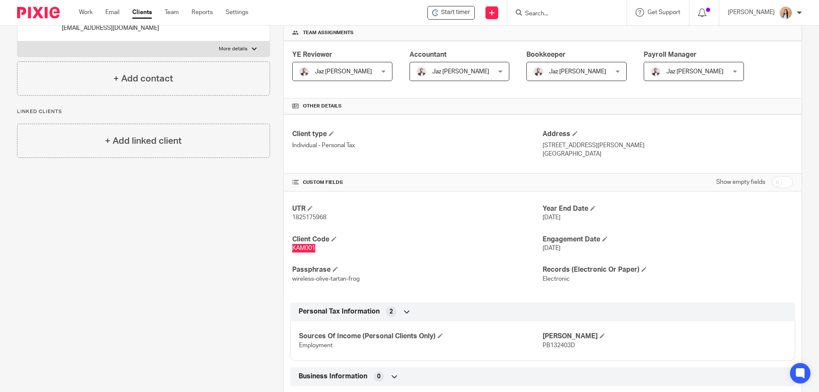
scroll to position [0, 0]
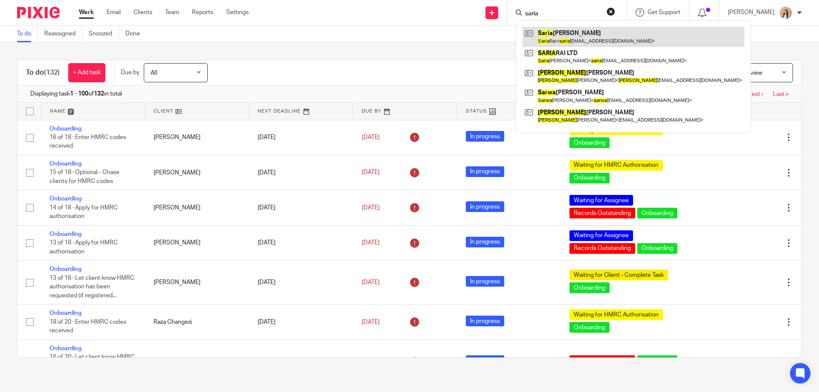
type input "saria"
click at [588, 32] on link at bounding box center [634, 37] width 222 height 20
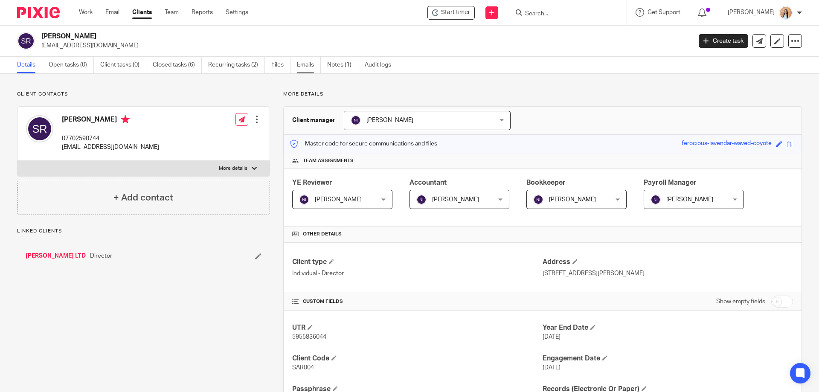
click at [306, 66] on link "Emails" at bounding box center [309, 65] width 24 height 17
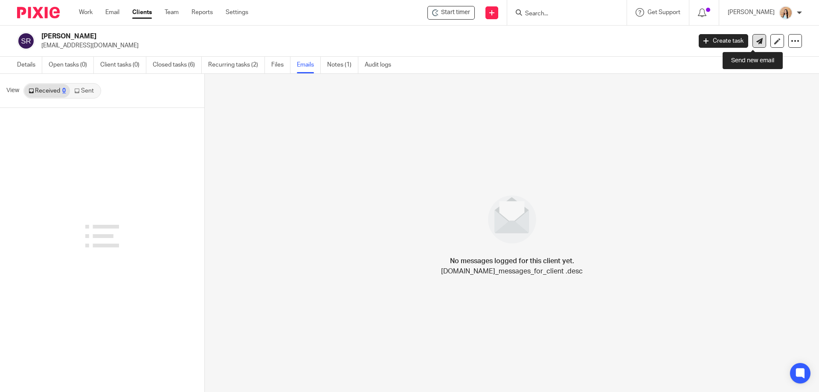
click at [753, 42] on link at bounding box center [760, 41] width 14 height 14
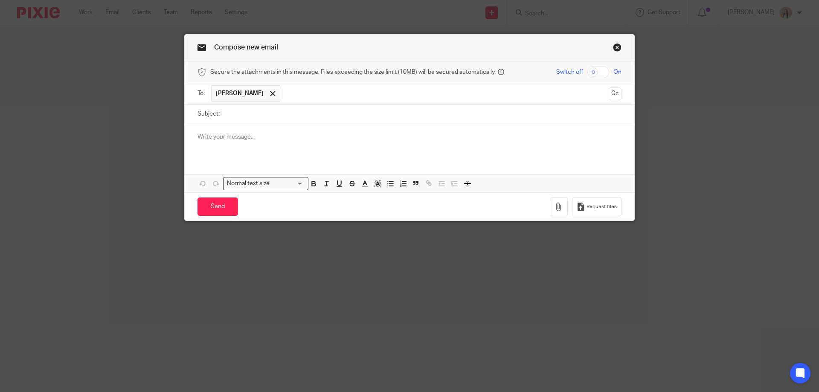
click at [247, 117] on input "Subject:" at bounding box center [423, 114] width 398 height 19
type input "Company Car Application - Queries"
click at [297, 135] on p at bounding box center [410, 137] width 424 height 9
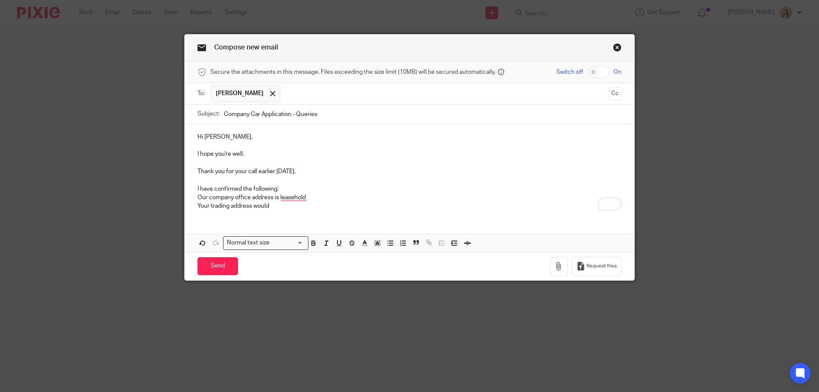
click at [303, 212] on div "Hi [PERSON_NAME], I hope you're well. Thank you for your call earlier [DATE]. I…" at bounding box center [410, 170] width 450 height 93
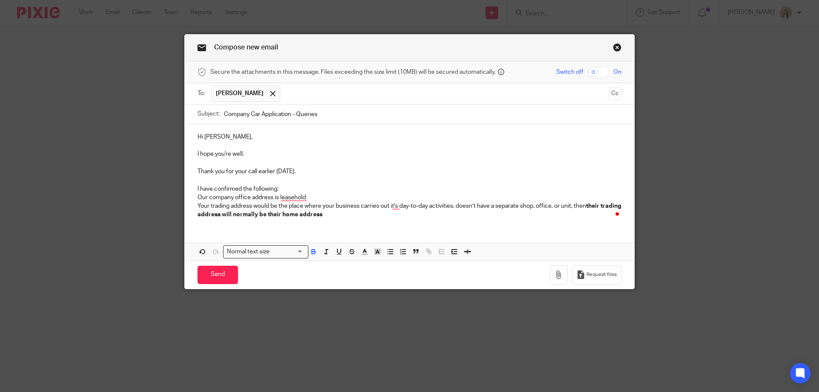
click at [460, 207] on p "Your trading address would be the place where your business carries out it's da…" at bounding box center [410, 210] width 424 height 17
drag, startPoint x: 492, startPoint y: 206, endPoint x: 479, endPoint y: 207, distance: 12.5
click at [479, 207] on p "Your trading address would be the place where your business carries out it's da…" at bounding box center [410, 210] width 424 height 17
drag, startPoint x: 597, startPoint y: 204, endPoint x: 611, endPoint y: 205, distance: 14.1
click at [611, 205] on p "Your trading address would be the place where your business carries out it's da…" at bounding box center [410, 210] width 424 height 17
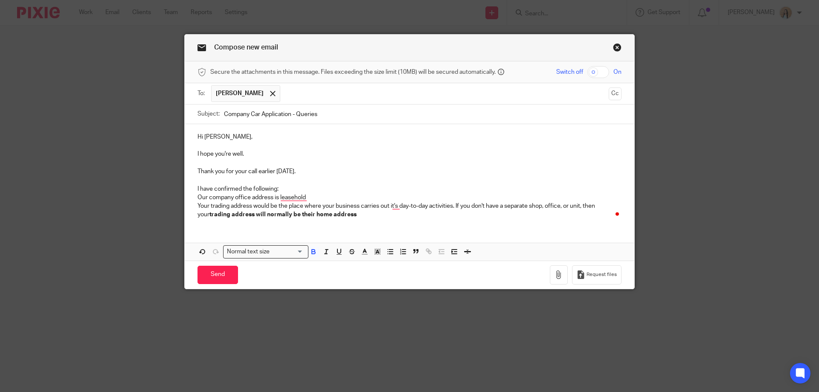
click at [265, 214] on strong "trading address will normally be their home address" at bounding box center [283, 215] width 147 height 6
click at [265, 214] on strong "trading address will be their home address" at bounding box center [270, 215] width 121 height 6
click at [318, 215] on p "Your trading address would be the place where your business carries out it's da…" at bounding box center [410, 210] width 424 height 17
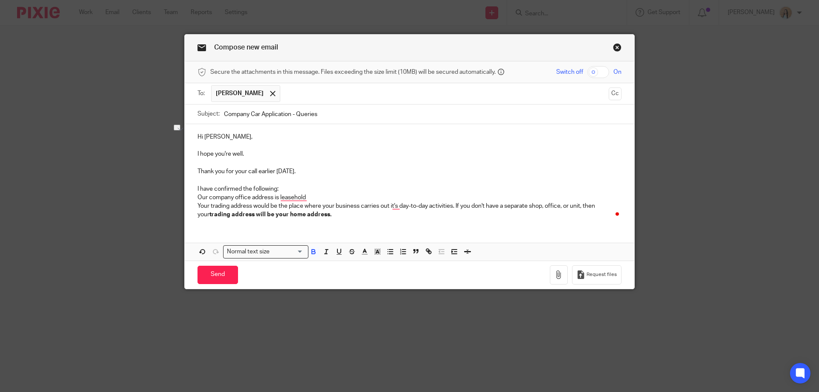
drag, startPoint x: 323, startPoint y: 217, endPoint x: 190, endPoint y: 217, distance: 133.1
click at [190, 217] on div "Hi [PERSON_NAME], I hope you're well. Thank you for your call earlier [DATE]. I…" at bounding box center [410, 175] width 450 height 102
click at [310, 253] on icon "button" at bounding box center [314, 252] width 8 height 8
click at [320, 207] on p "Your trading address would be the place where your business carries out it's da…" at bounding box center [410, 210] width 424 height 17
click at [300, 199] on p "Our company office address is leasehold" at bounding box center [410, 197] width 424 height 9
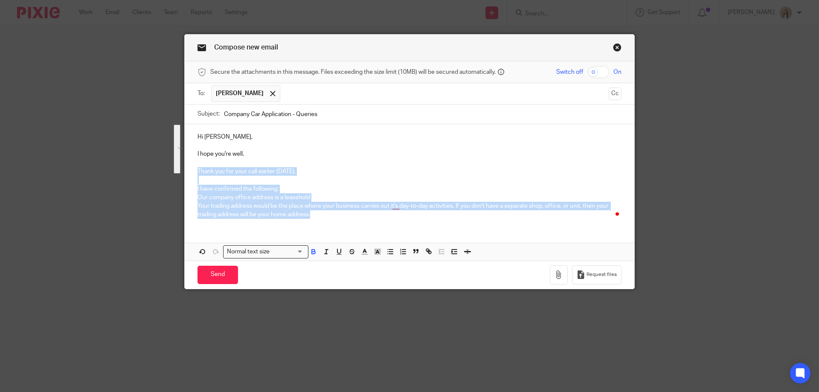
drag, startPoint x: 320, startPoint y: 218, endPoint x: 193, endPoint y: 166, distance: 137.4
click at [192, 168] on div "Hi Saria, I hope you're well. Thank you for your call earlier today. I have con…" at bounding box center [410, 175] width 450 height 102
copy div "Thank you for your call earlier today. I have confirmed the following: Our comp…"
click at [329, 222] on div "Hi Saria, I hope you're well. Thank you for your call earlier today. I have con…" at bounding box center [410, 175] width 450 height 102
drag, startPoint x: 284, startPoint y: 212, endPoint x: 192, endPoint y: 190, distance: 94.8
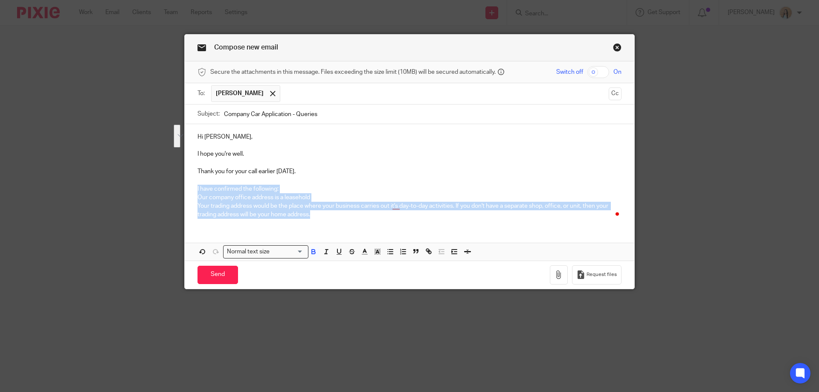
click at [192, 190] on div "Hi Saria, I hope you're well. Thank you for your call earlier today. I have con…" at bounding box center [410, 175] width 450 height 102
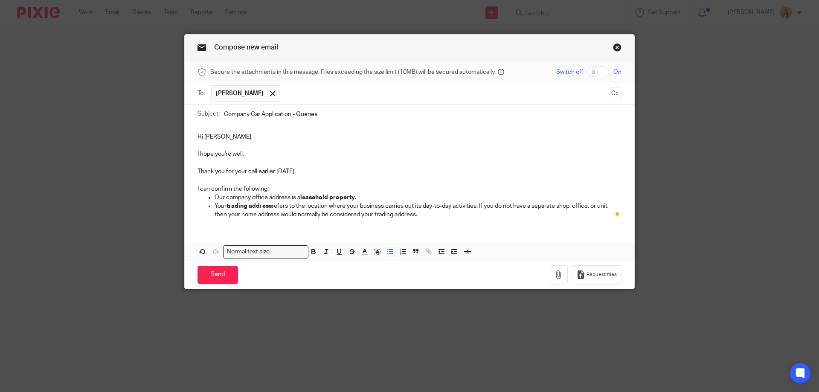
click at [436, 218] on p "Your trading address refers to the location where your business carries out its…" at bounding box center [418, 210] width 407 height 17
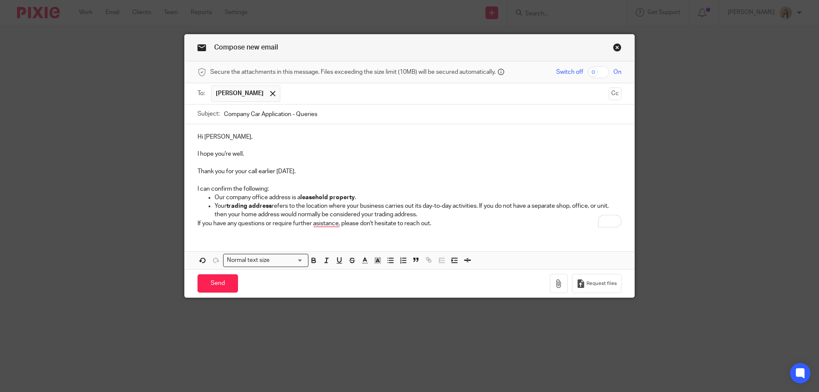
click at [187, 226] on div "Hi Saria, I hope you're well. Thank you for your call earlier today. I can conf…" at bounding box center [410, 179] width 450 height 110
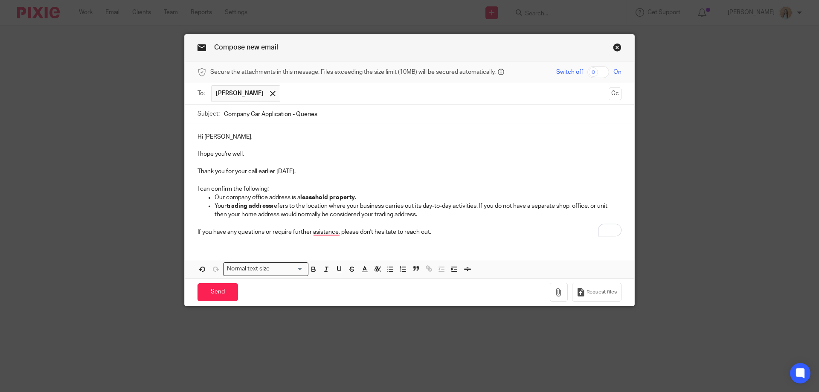
click at [330, 231] on p "If you have any questions or require further asistance, please don't hesitate t…" at bounding box center [410, 232] width 424 height 9
click at [321, 232] on p "If you have any questions or require further asistance, please don't hesitate t…" at bounding box center [410, 232] width 424 height 9
click at [442, 242] on div "Hi Saria, I hope you're well. Thank you for your call earlier today. I can conf…" at bounding box center [410, 183] width 450 height 119
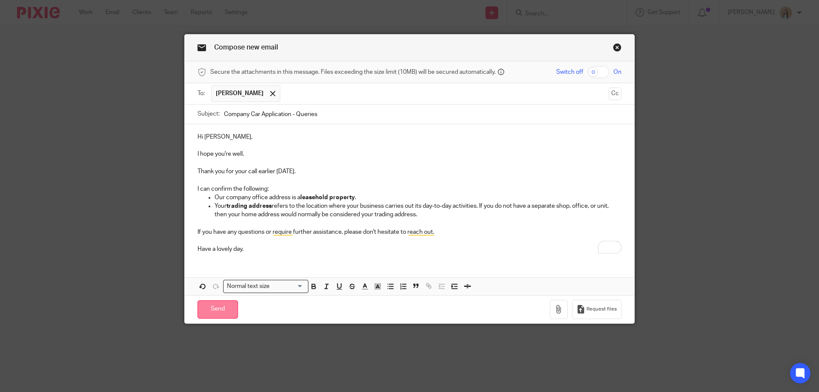
click at [220, 310] on input "Send" at bounding box center [218, 309] width 41 height 18
